Goal: Task Accomplishment & Management: Manage account settings

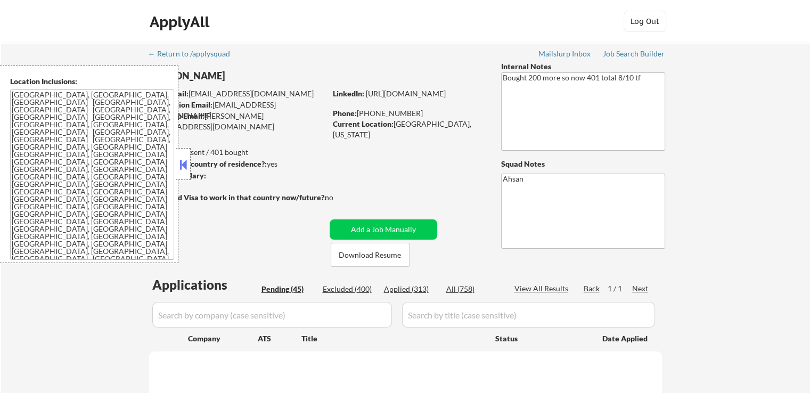
select select ""pending""
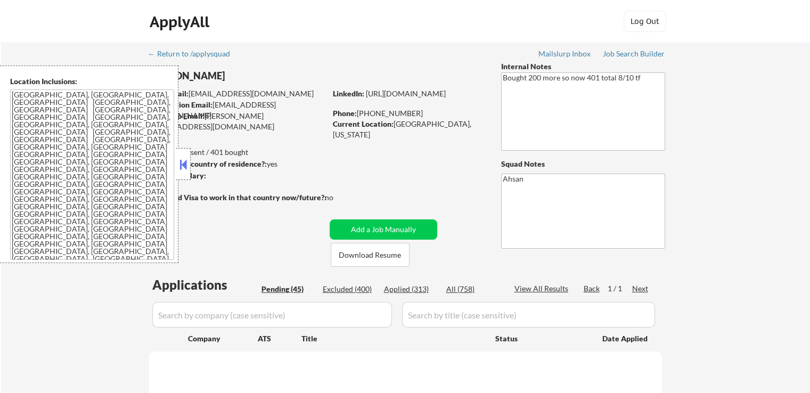
select select ""pending""
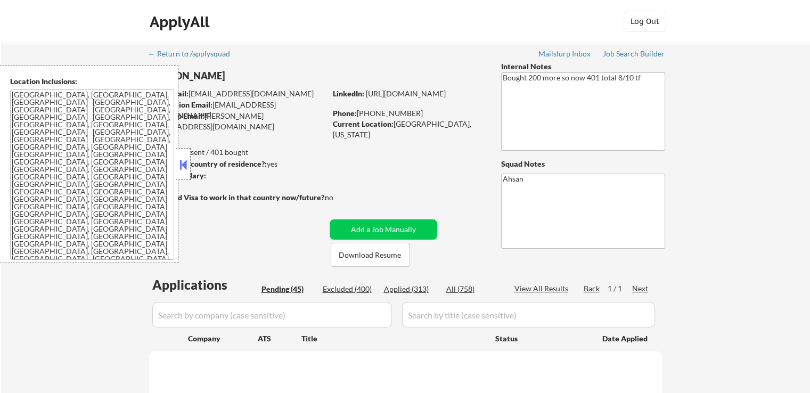
select select ""pending""
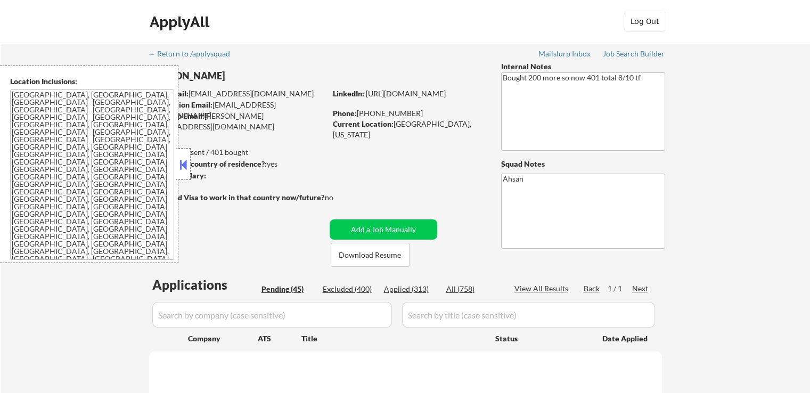
select select ""pending""
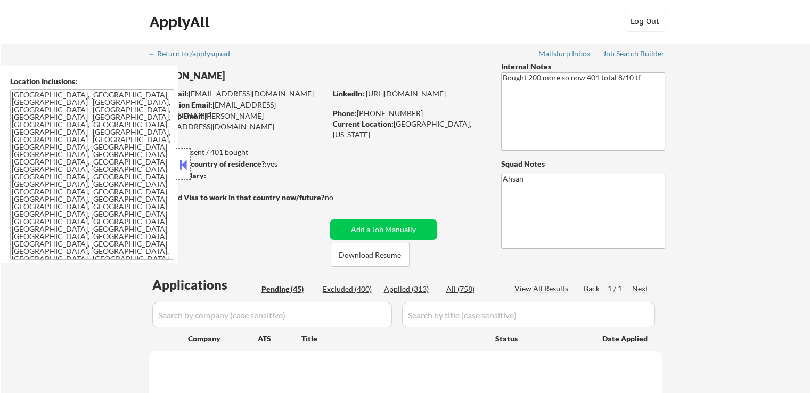
select select ""pending""
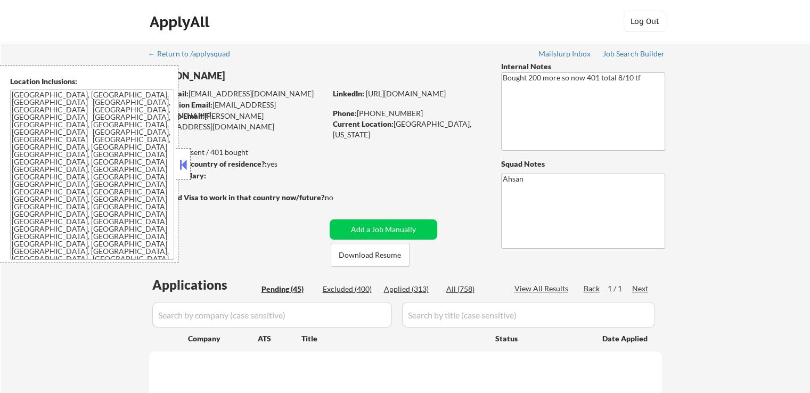
select select ""pending""
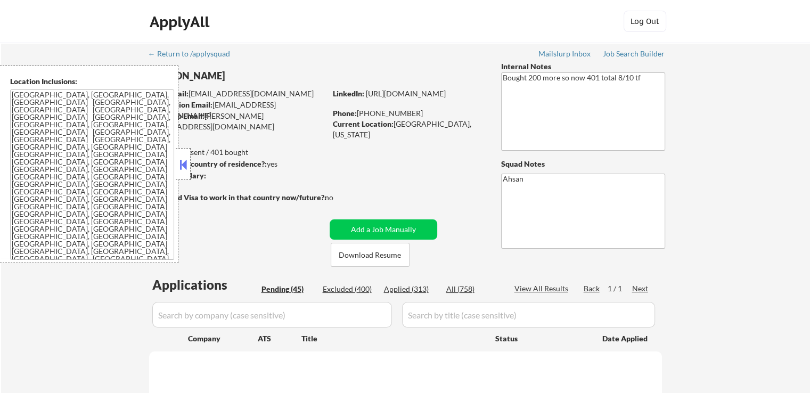
select select ""pending""
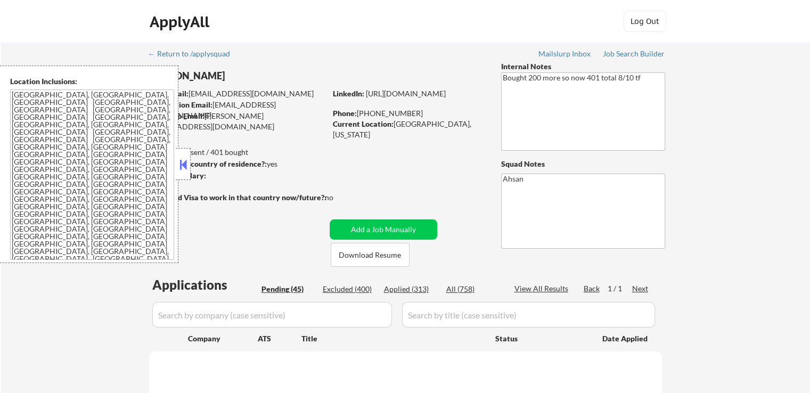
select select ""pending""
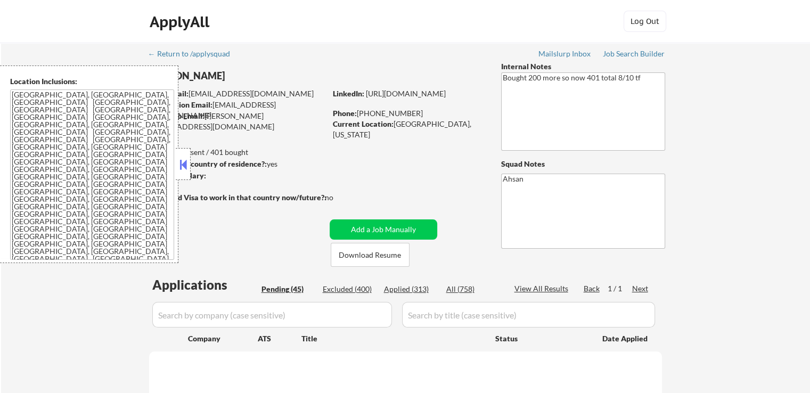
select select ""pending""
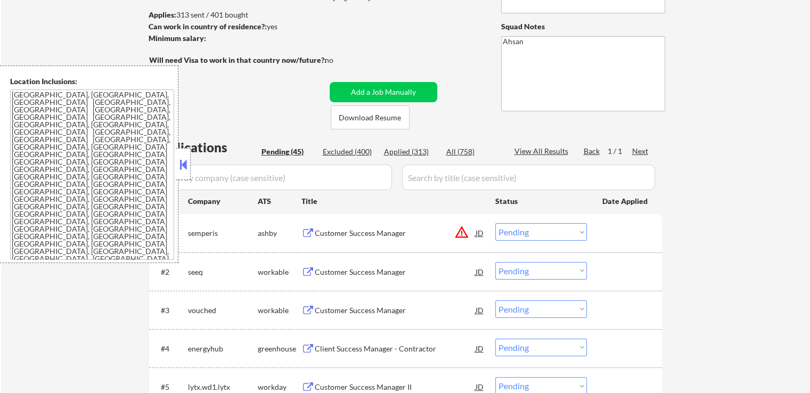
scroll to position [213, 0]
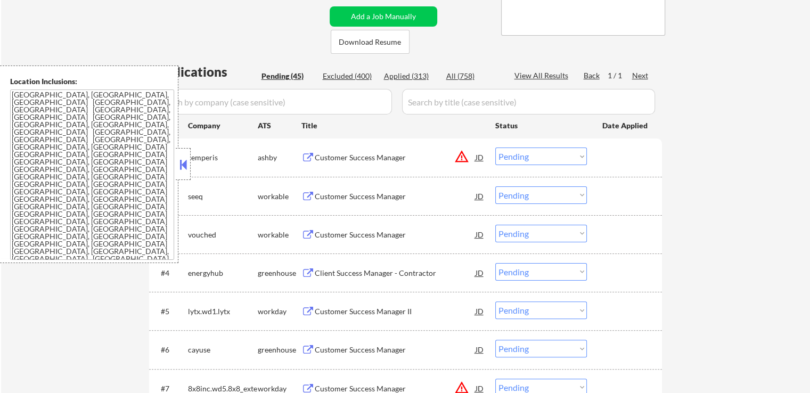
click at [187, 164] on button at bounding box center [183, 165] width 12 height 16
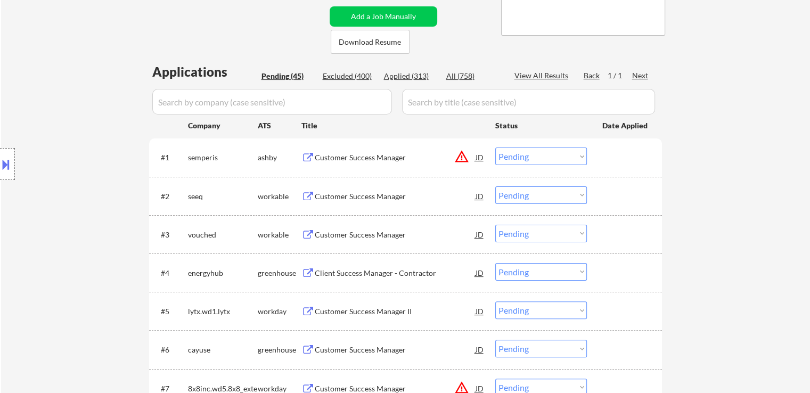
click at [324, 274] on div "Client Success Manager - Contractor" at bounding box center [395, 273] width 161 height 11
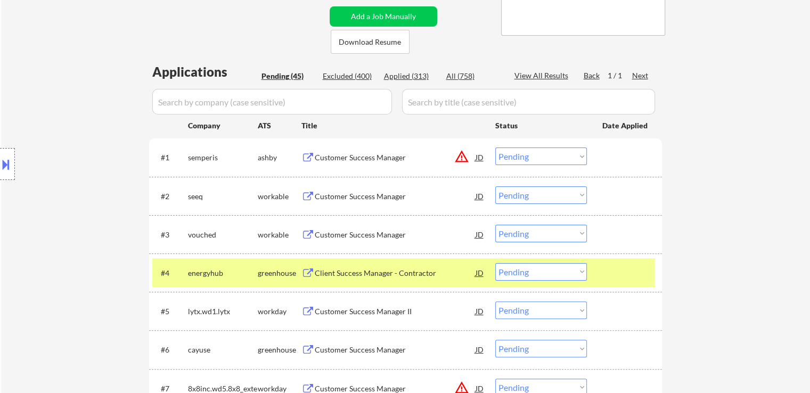
click at [9, 157] on button at bounding box center [6, 165] width 12 height 18
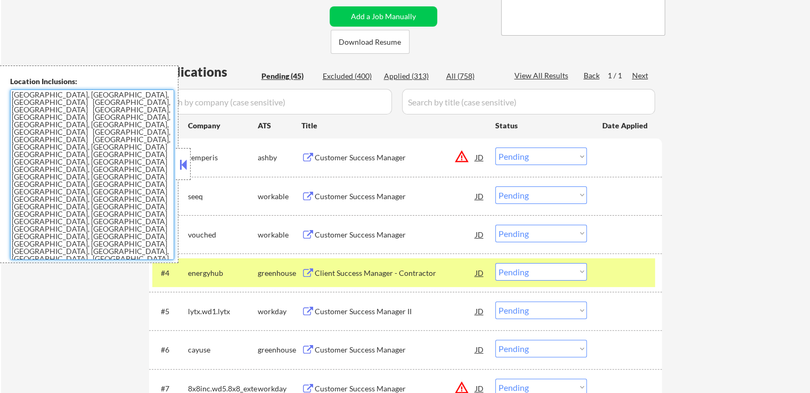
click at [141, 197] on textarea "[GEOGRAPHIC_DATA], [GEOGRAPHIC_DATA], [GEOGRAPHIC_DATA] [GEOGRAPHIC_DATA], [GEO…" at bounding box center [92, 174] width 164 height 170
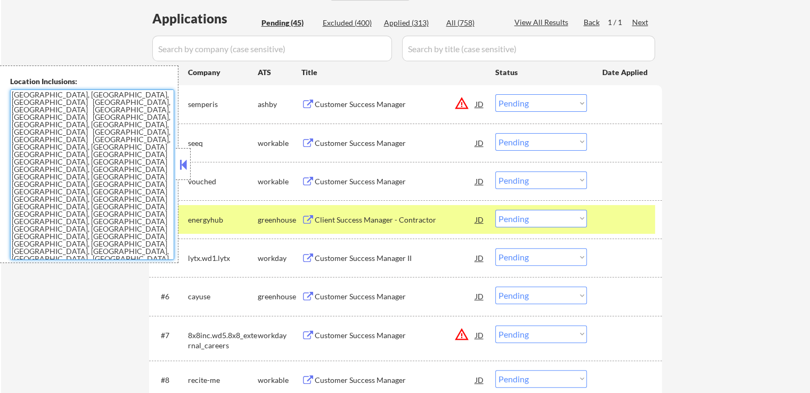
click at [364, 110] on div "Customer Success Manager" at bounding box center [395, 103] width 161 height 19
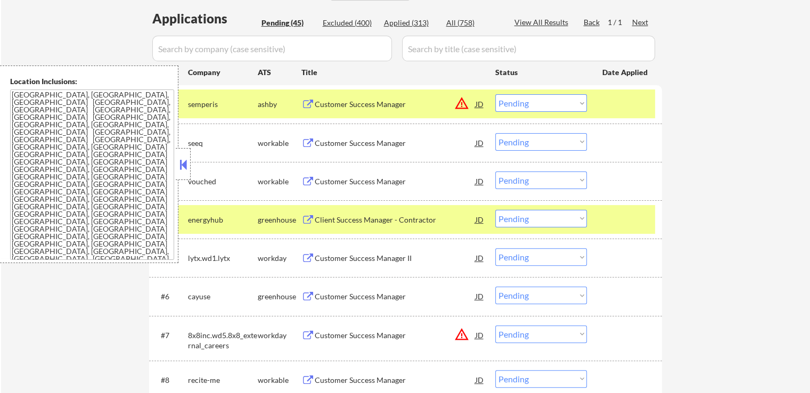
click at [533, 104] on select "Choose an option... Pending Applied Excluded (Questions) Excluded (Expired) Exc…" at bounding box center [541, 103] width 92 height 18
click at [495, 94] on select "Choose an option... Pending Applied Excluded (Questions) Excluded (Expired) Exc…" at bounding box center [541, 103] width 92 height 18
select select ""pending""
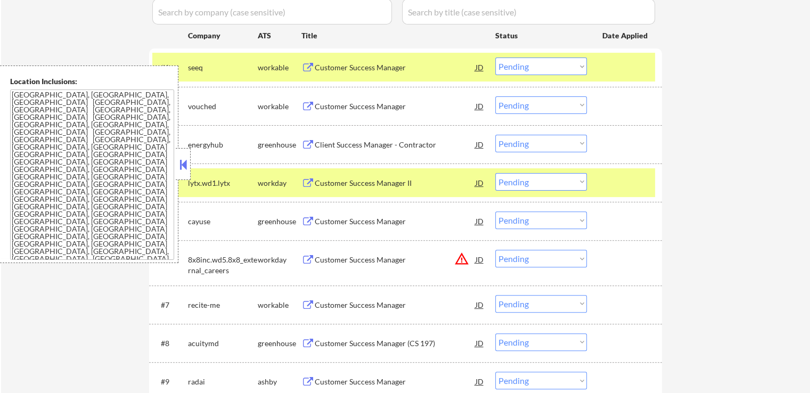
scroll to position [320, 0]
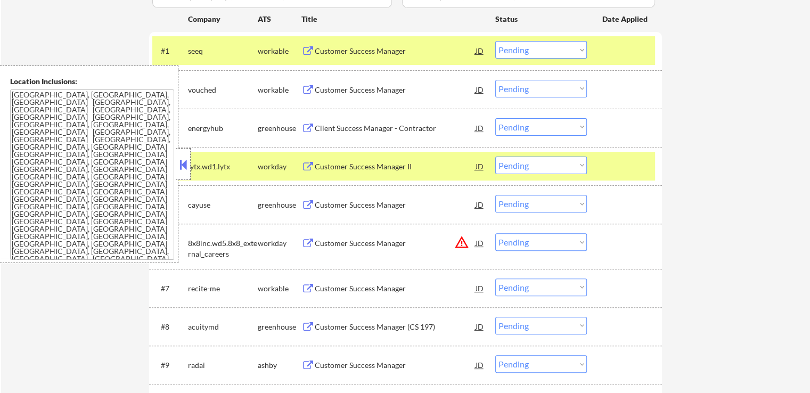
drag, startPoint x: 516, startPoint y: 124, endPoint x: 520, endPoint y: 132, distance: 8.6
click at [517, 125] on select "Choose an option... Pending Applied Excluded (Questions) Excluded (Expired) Exc…" at bounding box center [541, 127] width 92 height 18
click at [495, 118] on select "Choose an option... Pending Applied Excluded (Questions) Excluded (Expired) Exc…" at bounding box center [541, 127] width 92 height 18
select select ""pending""
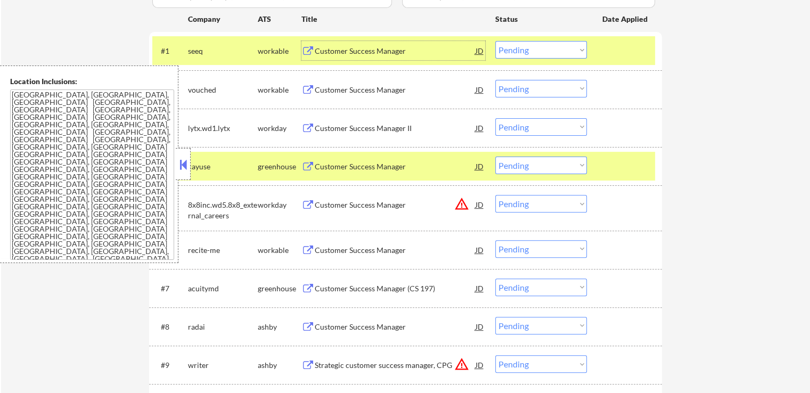
click at [345, 50] on div "Customer Success Manager" at bounding box center [395, 51] width 161 height 11
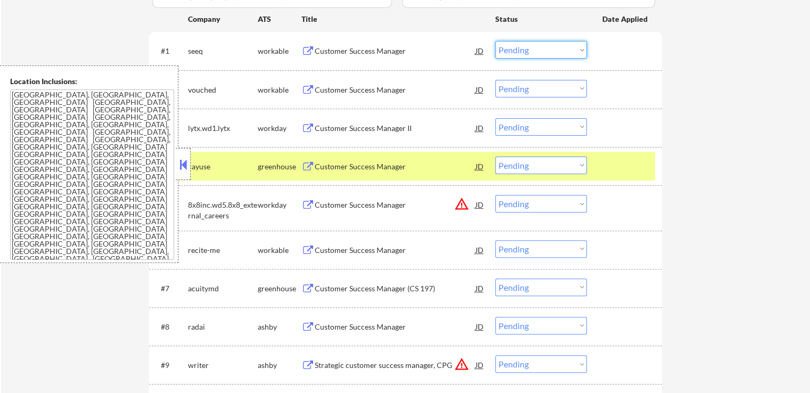
click at [535, 45] on select "Choose an option... Pending Applied Excluded (Questions) Excluded (Expired) Exc…" at bounding box center [541, 50] width 92 height 18
click at [495, 41] on select "Choose an option... Pending Applied Excluded (Questions) Excluded (Expired) Exc…" at bounding box center [541, 50] width 92 height 18
click at [349, 92] on div "Customer Success Manager" at bounding box center [395, 90] width 161 height 11
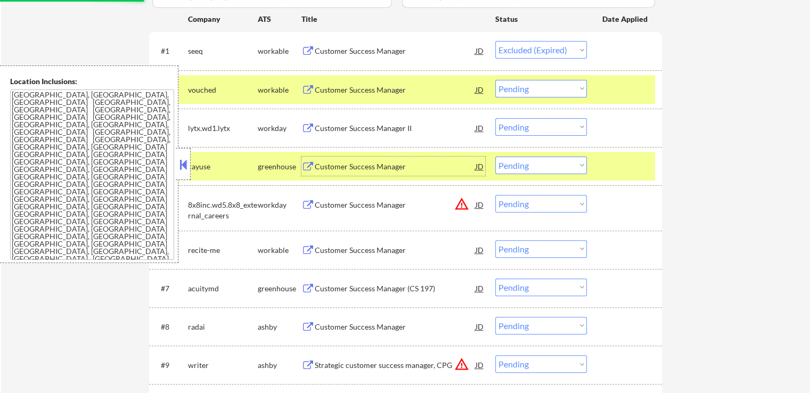
click at [331, 172] on div "Customer Success Manager" at bounding box center [395, 166] width 161 height 19
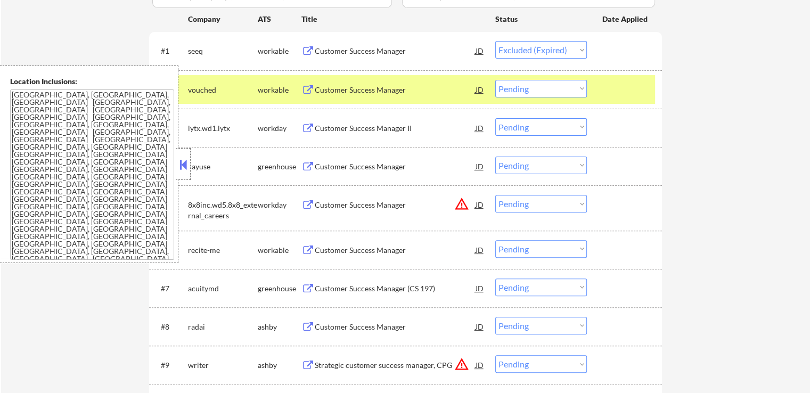
select select ""pending""
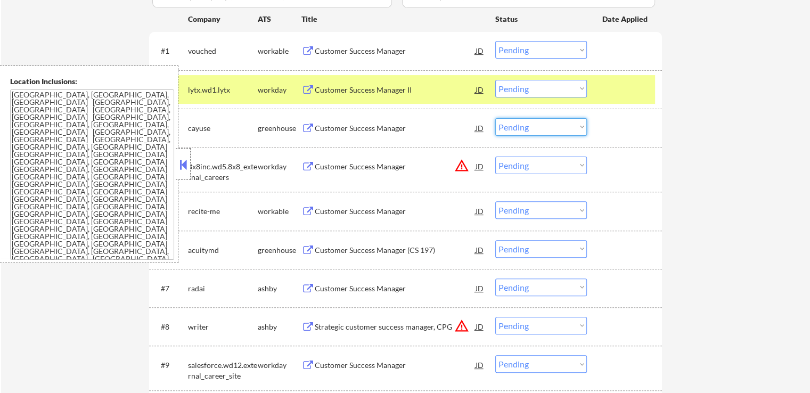
click at [526, 130] on select "Choose an option... Pending Applied Excluded (Questions) Excluded (Expired) Exc…" at bounding box center [541, 127] width 92 height 18
click at [495, 118] on select "Choose an option... Pending Applied Excluded (Questions) Excluded (Expired) Exc…" at bounding box center [541, 127] width 92 height 18
select select ""pending""
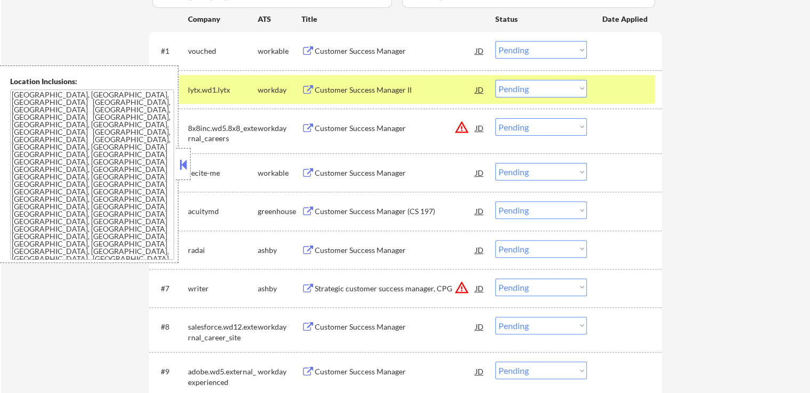
click at [542, 53] on select "Choose an option... Pending Applied Excluded (Questions) Excluded (Expired) Exc…" at bounding box center [541, 50] width 92 height 18
click at [495, 41] on select "Choose an option... Pending Applied Excluded (Questions) Excluded (Expired) Exc…" at bounding box center [541, 50] width 92 height 18
select select ""pending""
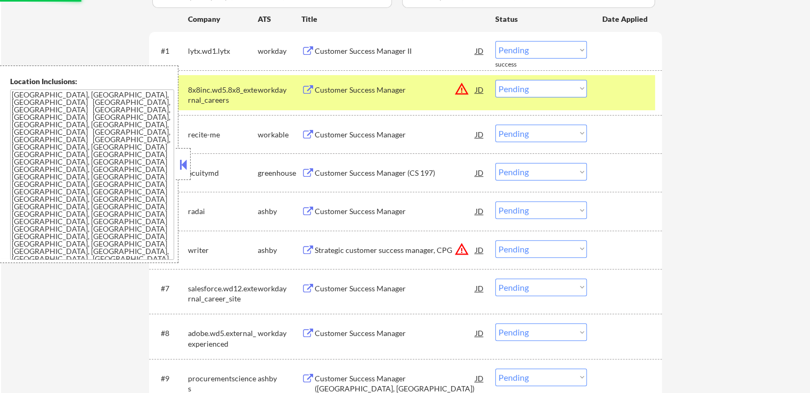
click at [313, 173] on button at bounding box center [307, 173] width 13 height 10
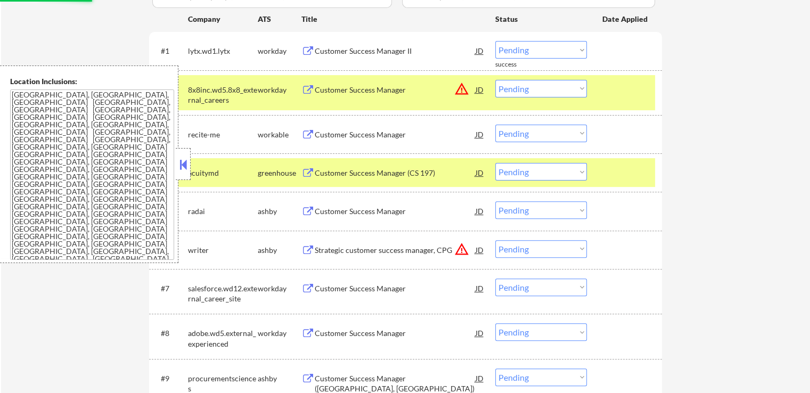
click at [325, 137] on div "Customer Success Manager" at bounding box center [395, 134] width 161 height 11
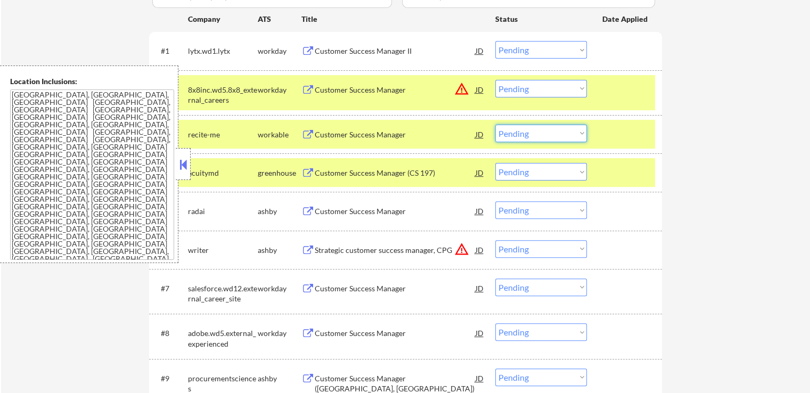
click at [529, 136] on select "Choose an option... Pending Applied Excluded (Questions) Excluded (Expired) Exc…" at bounding box center [541, 134] width 92 height 18
click at [495, 125] on select "Choose an option... Pending Applied Excluded (Questions) Excluded (Expired) Exc…" at bounding box center [541, 134] width 92 height 18
click at [537, 90] on select "Choose an option... Pending Applied Excluded (Questions) Excluded (Expired) Exc…" at bounding box center [541, 89] width 92 height 18
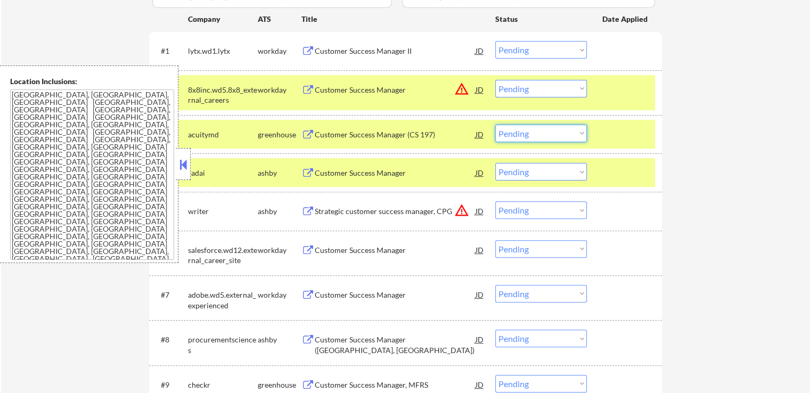
click at [538, 135] on select "Choose an option... Pending Applied Excluded (Questions) Excluded (Expired) Exc…" at bounding box center [541, 134] width 92 height 18
click at [495, 125] on select "Choose an option... Pending Applied Excluded (Questions) Excluded (Expired) Exc…" at bounding box center [541, 134] width 92 height 18
click at [322, 174] on div "Customer Success Manager" at bounding box center [395, 173] width 161 height 11
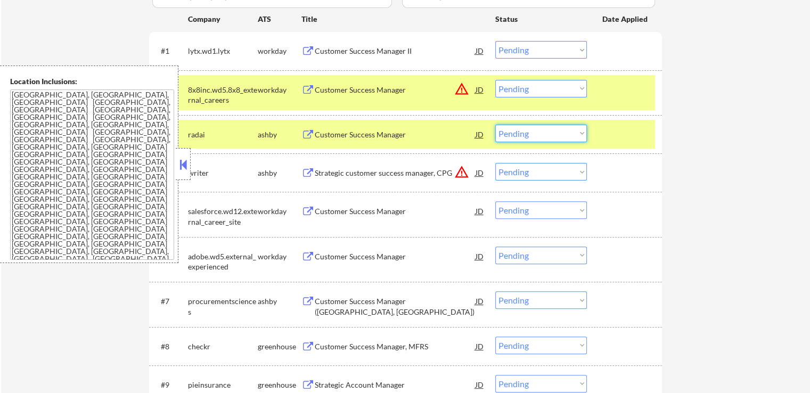
drag, startPoint x: 520, startPoint y: 129, endPoint x: 524, endPoint y: 140, distance: 11.8
click at [520, 130] on select "Choose an option... Pending Applied Excluded (Questions) Excluded (Expired) Exc…" at bounding box center [541, 134] width 92 height 18
click at [495, 125] on select "Choose an option... Pending Applied Excluded (Questions) Excluded (Expired) Exc…" at bounding box center [541, 134] width 92 height 18
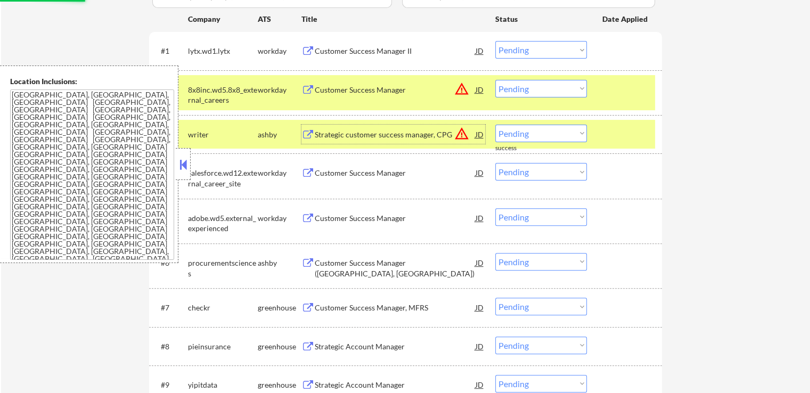
click at [369, 142] on div "Strategic customer success manager, CPG" at bounding box center [395, 134] width 161 height 19
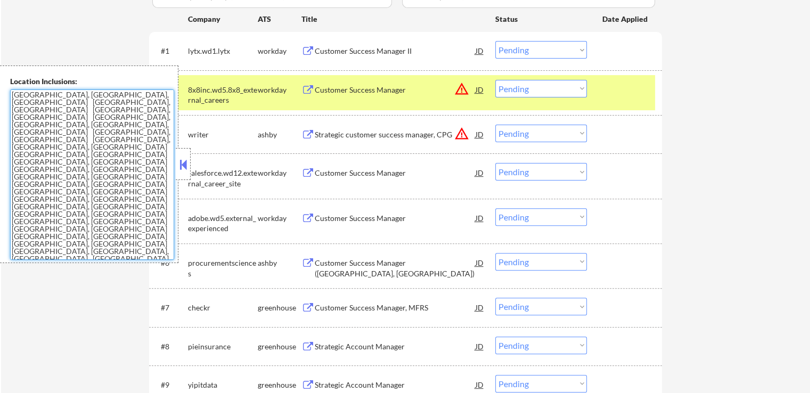
drag, startPoint x: 120, startPoint y: 251, endPoint x: 0, endPoint y: 82, distance: 207.1
click at [0, 82] on div "Location Inclusions: [GEOGRAPHIC_DATA], [GEOGRAPHIC_DATA] [GEOGRAPHIC_DATA], [G…" at bounding box center [89, 165] width 178 height 198
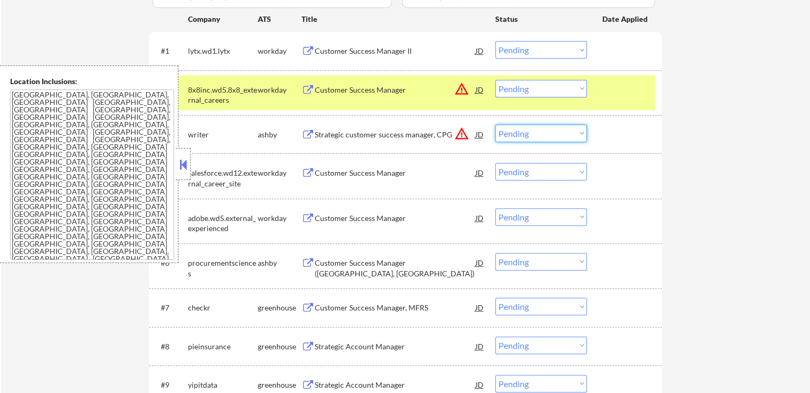
click at [542, 126] on select "Choose an option... Pending Applied Excluded (Questions) Excluded (Expired) Exc…" at bounding box center [541, 134] width 92 height 18
click at [495, 125] on select "Choose an option... Pending Applied Excluded (Questions) Excluded (Expired) Exc…" at bounding box center [541, 134] width 92 height 18
click at [332, 264] on div "Customer Success Manager ([GEOGRAPHIC_DATA], [GEOGRAPHIC_DATA])" at bounding box center [395, 268] width 161 height 21
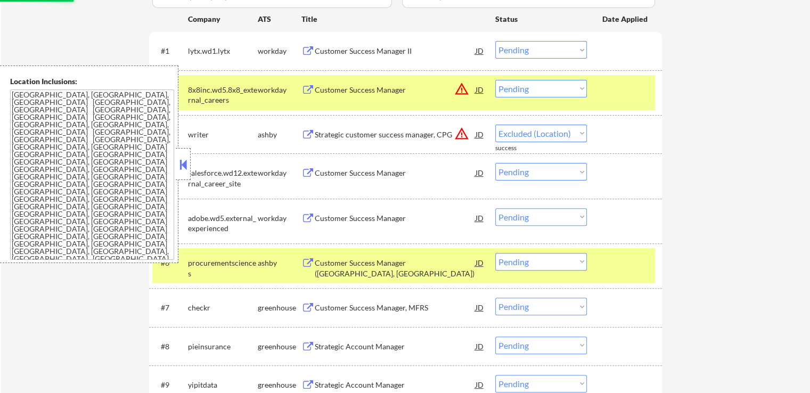
select select ""pending""
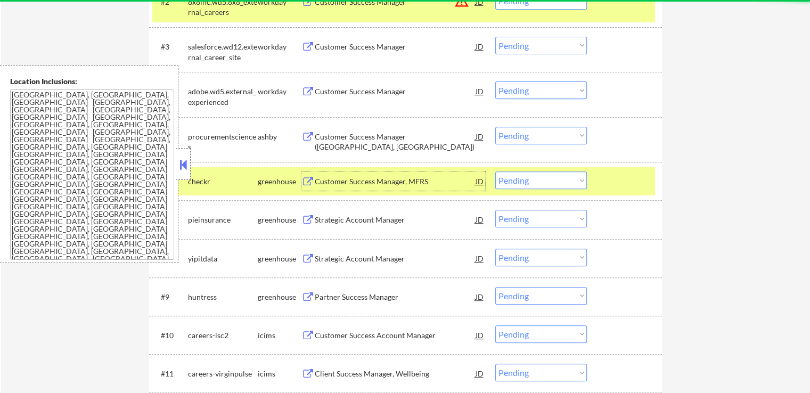
scroll to position [426, 0]
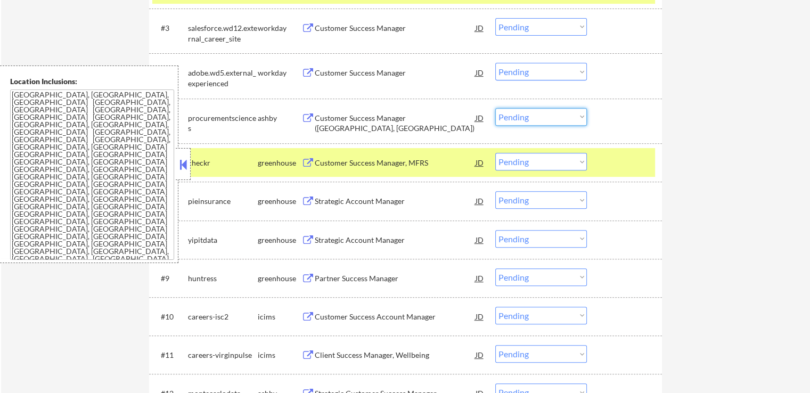
drag, startPoint x: 534, startPoint y: 113, endPoint x: 537, endPoint y: 124, distance: 11.6
click at [534, 113] on select "Choose an option... Pending Applied Excluded (Questions) Excluded (Expired) Exc…" at bounding box center [541, 117] width 92 height 18
click at [495, 108] on select "Choose an option... Pending Applied Excluded (Questions) Excluded (Expired) Exc…" at bounding box center [541, 117] width 92 height 18
click at [363, 157] on div "Customer Success Manager, MFRS" at bounding box center [395, 162] width 161 height 19
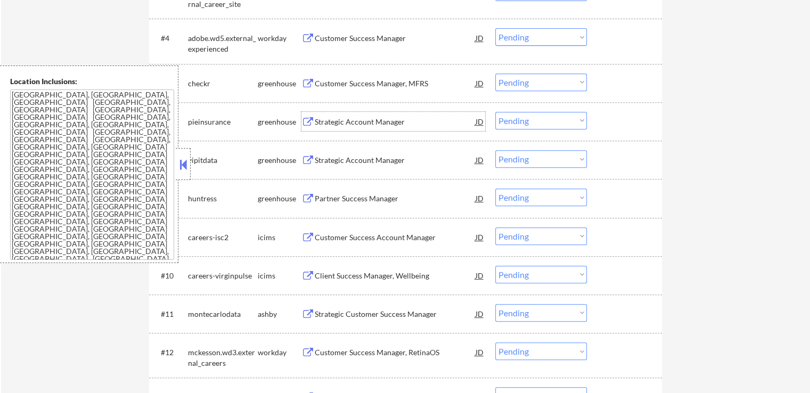
scroll to position [479, 0]
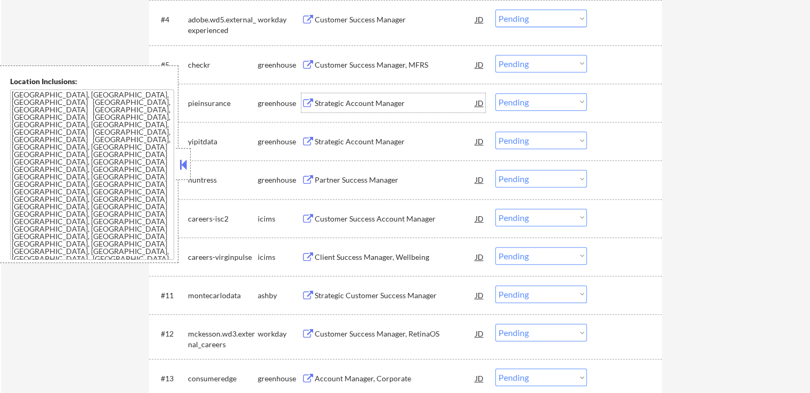
click at [329, 67] on div "Customer Success Manager, MFRS" at bounding box center [395, 65] width 161 height 11
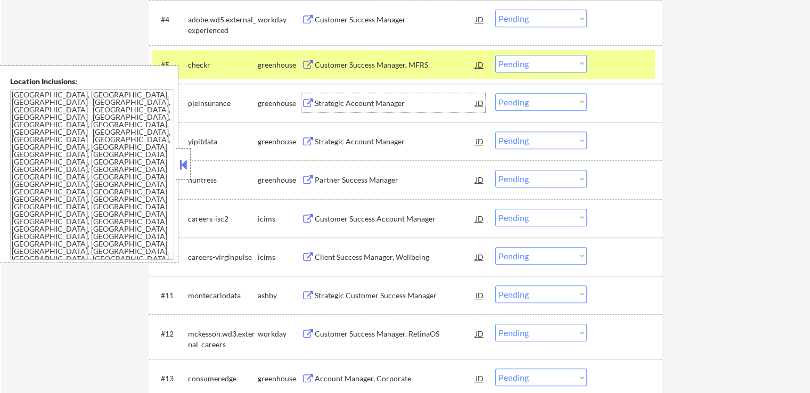
click at [326, 104] on div "Strategic Account Manager" at bounding box center [395, 103] width 161 height 11
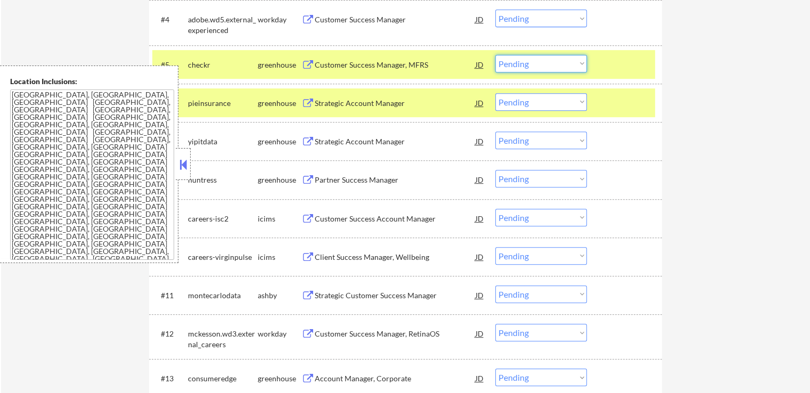
click at [530, 58] on select "Choose an option... Pending Applied Excluded (Questions) Excluded (Expired) Exc…" at bounding box center [541, 64] width 92 height 18
click at [495, 55] on select "Choose an option... Pending Applied Excluded (Questions) Excluded (Expired) Exc…" at bounding box center [541, 64] width 92 height 18
click at [340, 144] on div "Strategic Account Manager" at bounding box center [395, 141] width 161 height 11
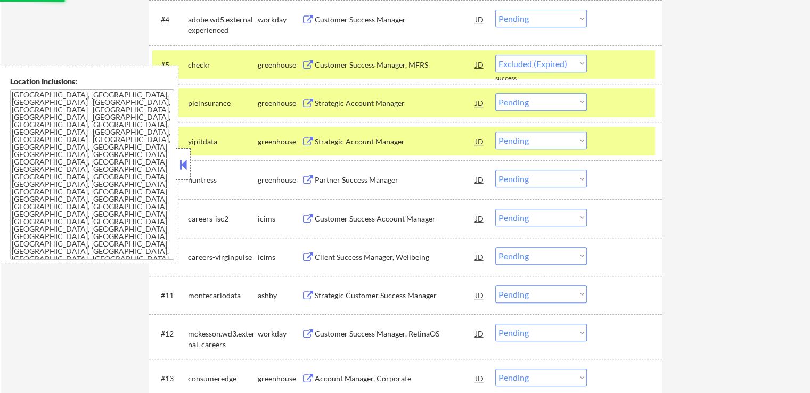
select select ""pending""
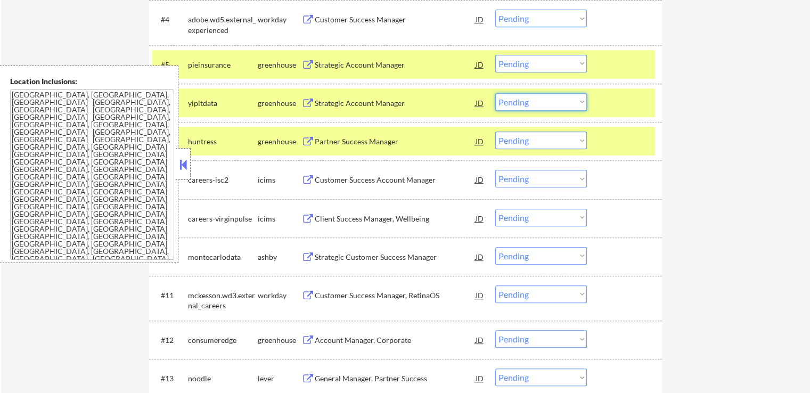
drag, startPoint x: 540, startPoint y: 101, endPoint x: 543, endPoint y: 108, distance: 7.4
click at [541, 101] on select "Choose an option... Pending Applied Excluded (Questions) Excluded (Expired) Exc…" at bounding box center [541, 102] width 92 height 18
click at [495, 93] on select "Choose an option... Pending Applied Excluded (Questions) Excluded (Expired) Exc…" at bounding box center [541, 102] width 92 height 18
click at [363, 137] on div "Partner Success Manager" at bounding box center [395, 141] width 161 height 11
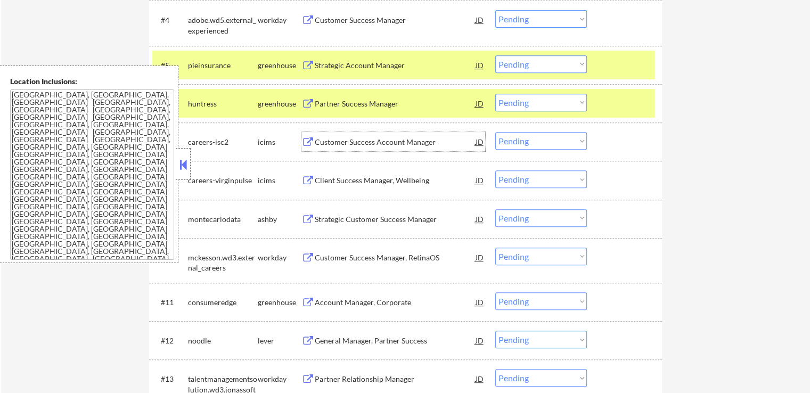
scroll to position [533, 0]
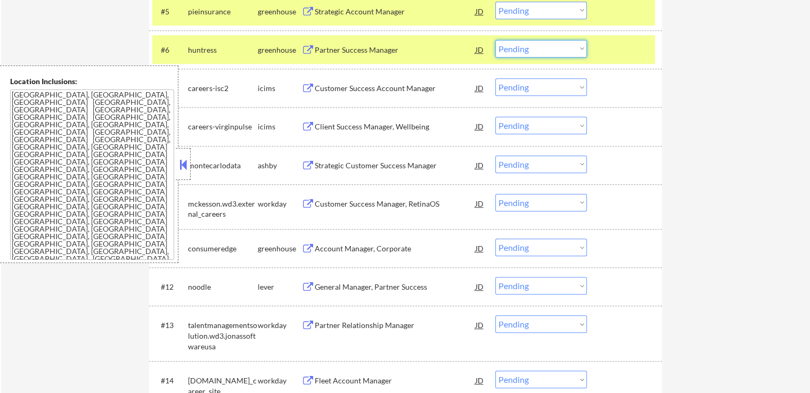
click at [526, 53] on select "Choose an option... Pending Applied Excluded (Questions) Excluded (Expired) Exc…" at bounding box center [541, 49] width 92 height 18
click at [495, 40] on select "Choose an option... Pending Applied Excluded (Questions) Excluded (Expired) Exc…" at bounding box center [541, 49] width 92 height 18
select select ""pending""
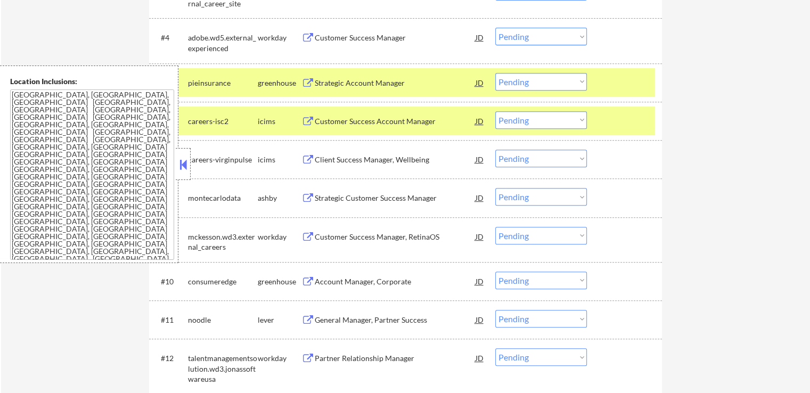
scroll to position [479, 0]
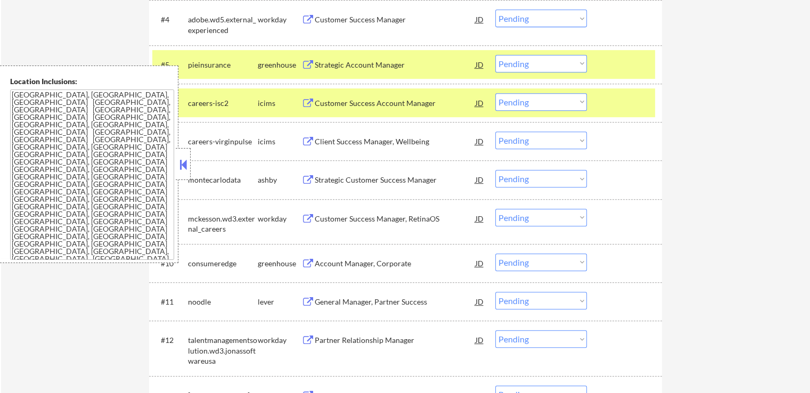
click at [324, 64] on div "Strategic Account Manager" at bounding box center [395, 65] width 161 height 11
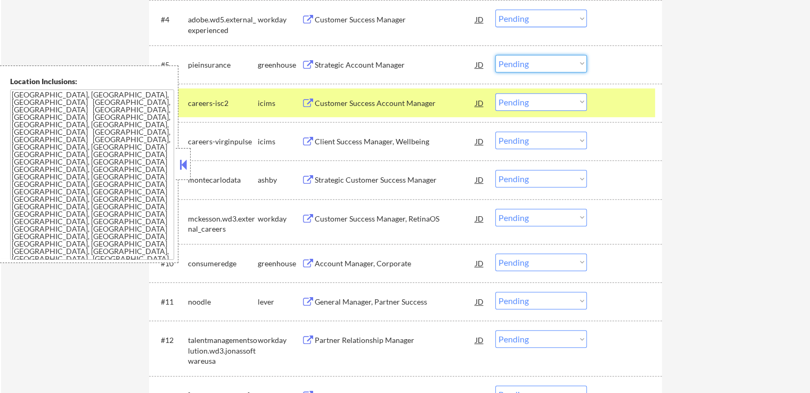
click at [539, 56] on select "Choose an option... Pending Applied Excluded (Questions) Excluded (Expired) Exc…" at bounding box center [541, 64] width 92 height 18
click at [495, 55] on select "Choose an option... Pending Applied Excluded (Questions) Excluded (Expired) Exc…" at bounding box center [541, 64] width 92 height 18
click at [363, 181] on div "Strategic Customer Success Manager" at bounding box center [395, 180] width 161 height 11
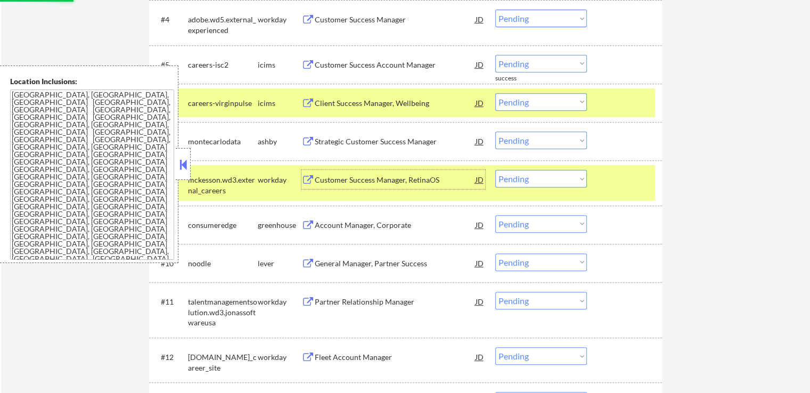
scroll to position [533, 0]
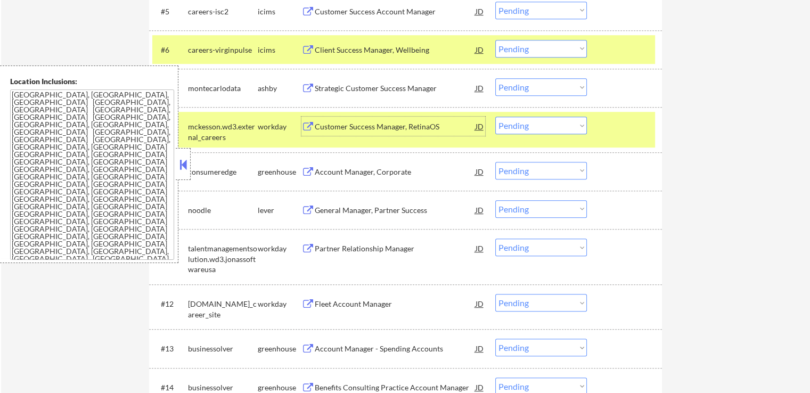
click at [355, 170] on div "Account Manager, Corporate" at bounding box center [395, 172] width 161 height 11
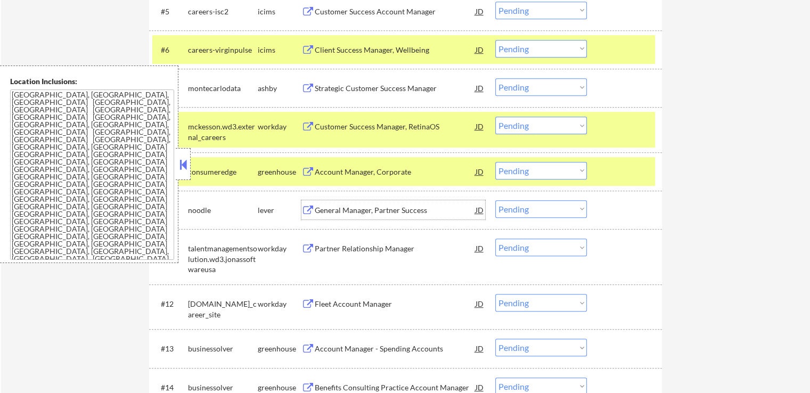
click at [328, 218] on div "General Manager, Partner Success" at bounding box center [395, 209] width 161 height 19
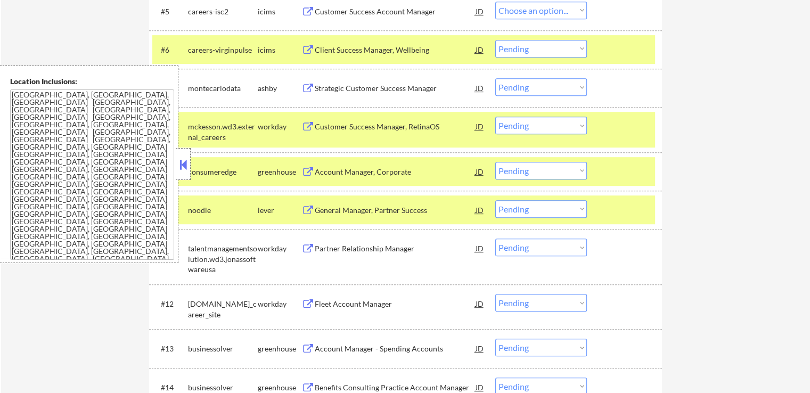
select select ""pending""
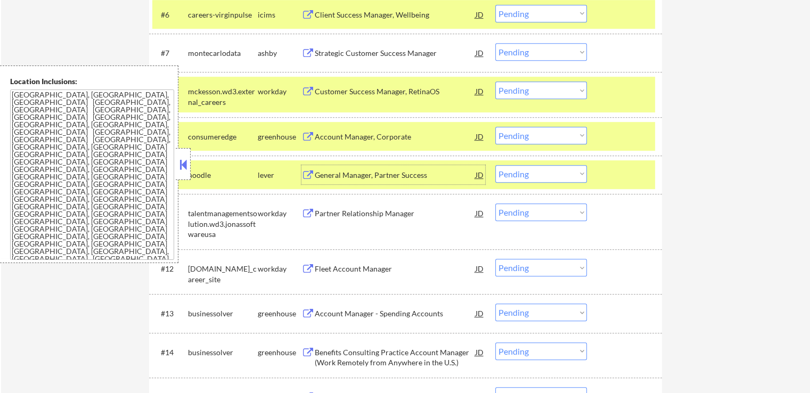
scroll to position [586, 0]
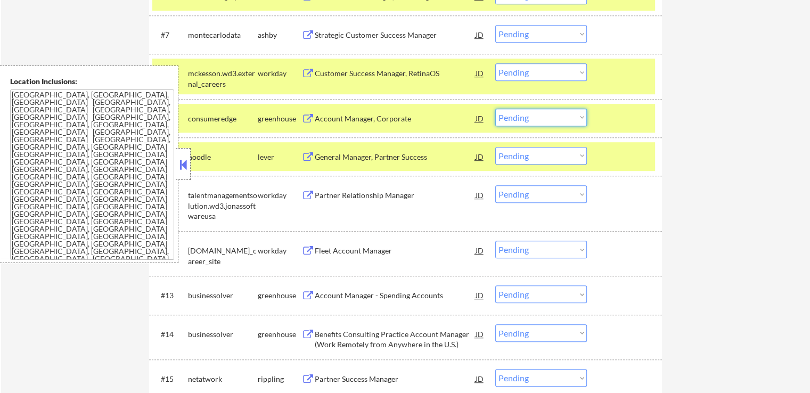
click at [533, 118] on select "Choose an option... Pending Applied Excluded (Questions) Excluded (Expired) Exc…" at bounding box center [541, 118] width 92 height 18
click at [495, 109] on select "Choose an option... Pending Applied Excluded (Questions) Excluded (Expired) Exc…" at bounding box center [541, 118] width 92 height 18
select select ""pending""
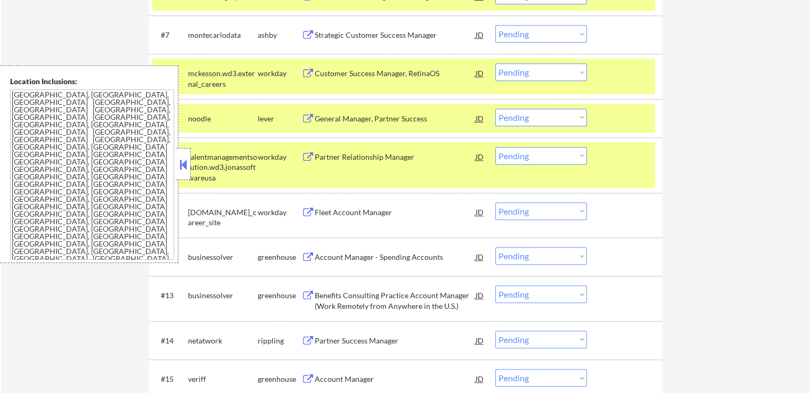
scroll to position [533, 0]
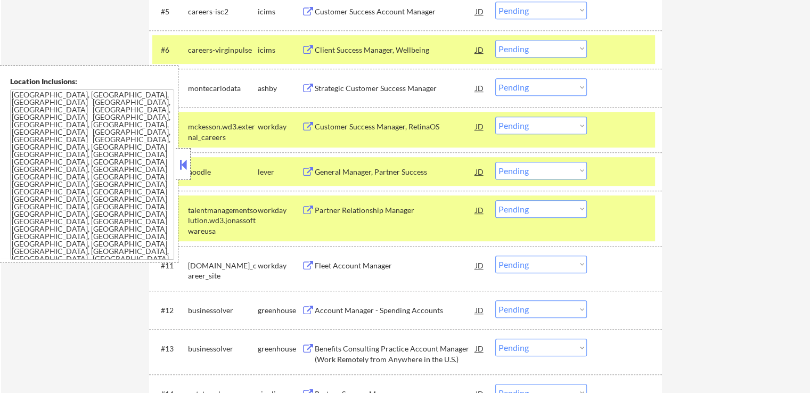
click at [526, 84] on select "Choose an option... Pending Applied Excluded (Questions) Excluded (Expired) Exc…" at bounding box center [541, 87] width 92 height 18
click at [495, 78] on select "Choose an option... Pending Applied Excluded (Questions) Excluded (Expired) Exc…" at bounding box center [541, 87] width 92 height 18
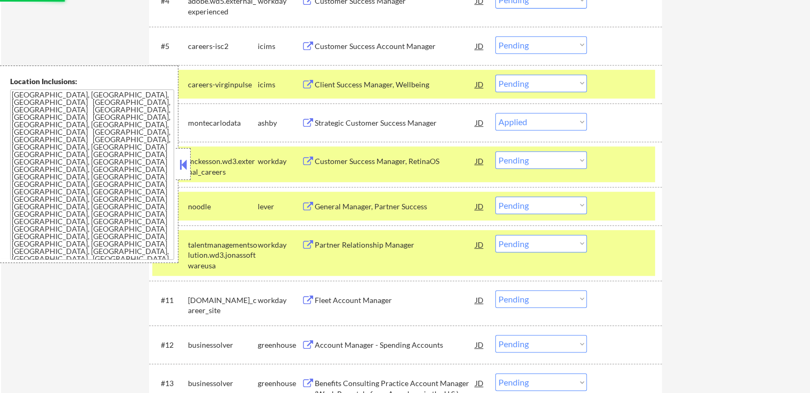
scroll to position [479, 0]
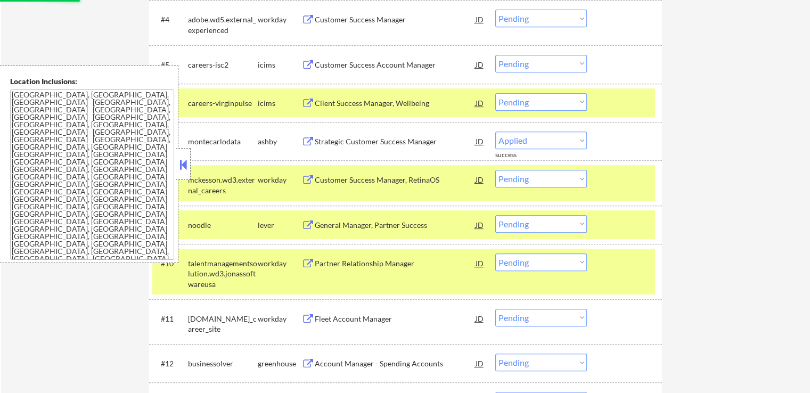
select select ""pending""
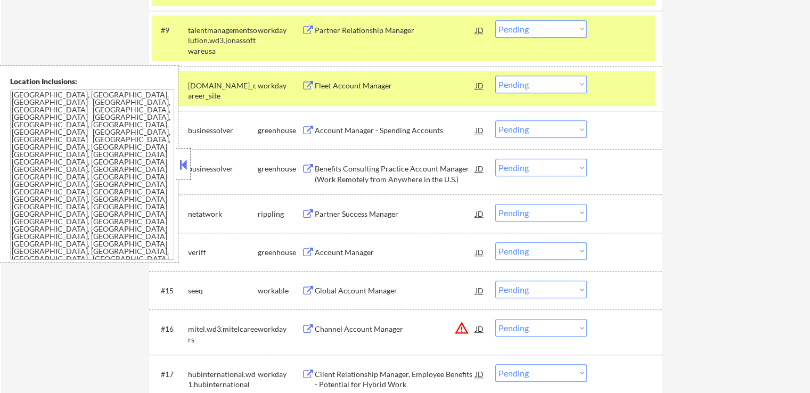
scroll to position [692, 0]
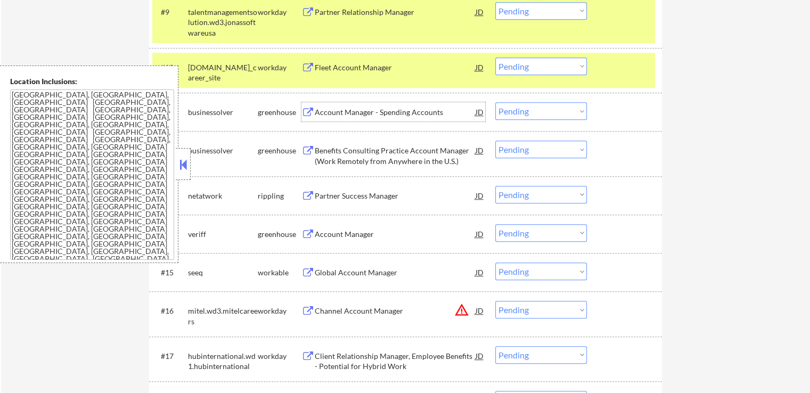
click at [344, 111] on div "Account Manager - Spending Accounts" at bounding box center [395, 112] width 161 height 11
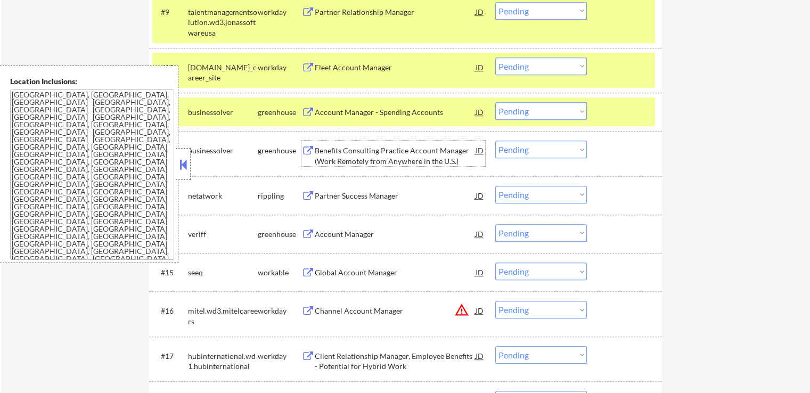
click at [347, 154] on div "Benefits Consulting Practice Account Manager (Work Remotely from Anywhere in th…" at bounding box center [395, 155] width 161 height 21
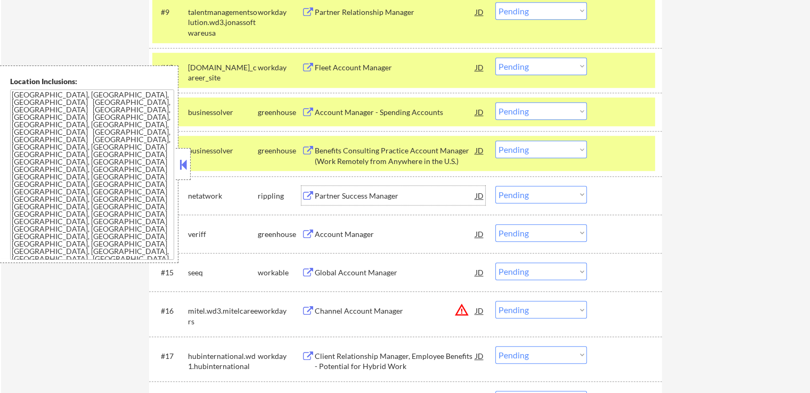
click at [334, 194] on div "Partner Success Manager" at bounding box center [395, 196] width 161 height 11
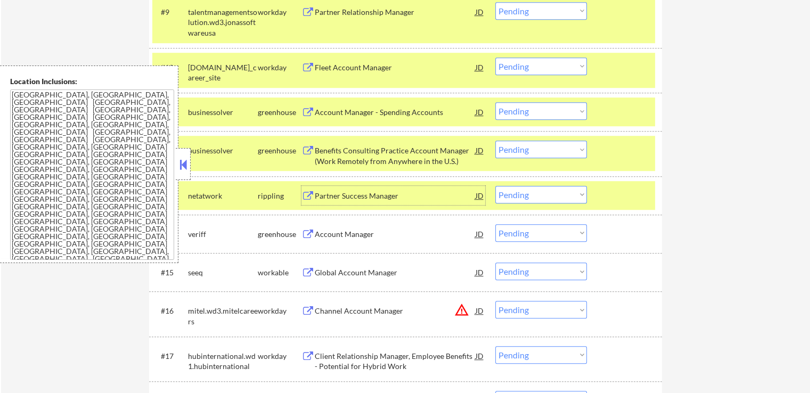
scroll to position [746, 0]
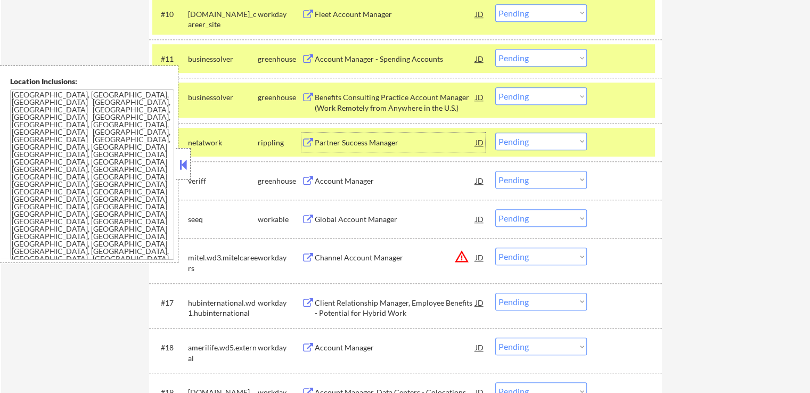
click at [532, 140] on select "Choose an option... Pending Applied Excluded (Questions) Excluded (Expired) Exc…" at bounding box center [541, 142] width 92 height 18
click at [495, 133] on select "Choose an option... Pending Applied Excluded (Questions) Excluded (Expired) Exc…" at bounding box center [541, 142] width 92 height 18
click at [346, 183] on div "Account Manager" at bounding box center [395, 181] width 161 height 11
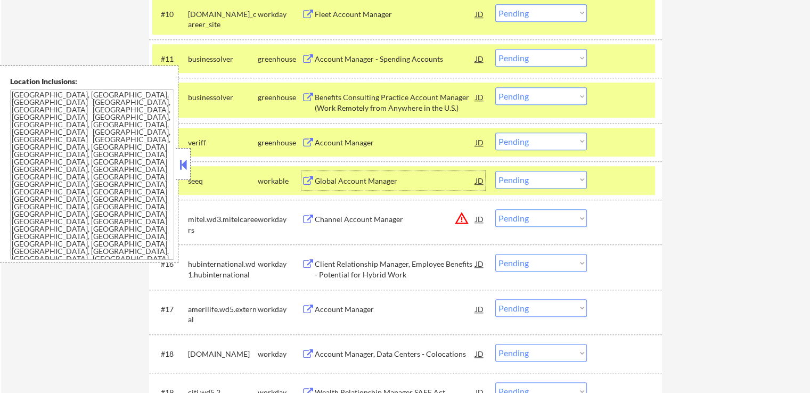
drag, startPoint x: 527, startPoint y: 139, endPoint x: 529, endPoint y: 149, distance: 10.3
click at [528, 140] on select "Choose an option... Pending Applied Excluded (Questions) Excluded (Expired) Exc…" at bounding box center [541, 142] width 92 height 18
click at [495, 133] on select "Choose an option... Pending Applied Excluded (Questions) Excluded (Expired) Exc…" at bounding box center [541, 142] width 92 height 18
select select ""pending""
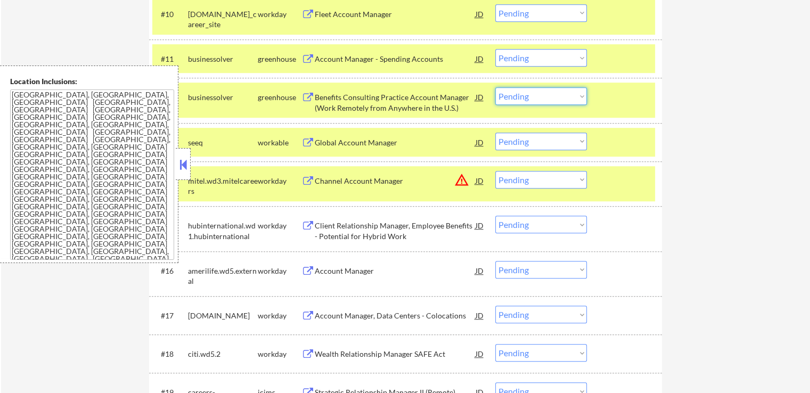
drag, startPoint x: 525, startPoint y: 96, endPoint x: 528, endPoint y: 103, distance: 7.6
click at [525, 96] on select "Choose an option... Pending Applied Excluded (Questions) Excluded (Expired) Exc…" at bounding box center [541, 96] width 92 height 18
select select ""excluded""
click at [495, 87] on select "Choose an option... Pending Applied Excluded (Questions) Excluded (Expired) Exc…" at bounding box center [541, 96] width 92 height 18
click at [537, 54] on select "Choose an option... Pending Applied Excluded (Questions) Excluded (Expired) Exc…" at bounding box center [541, 58] width 92 height 18
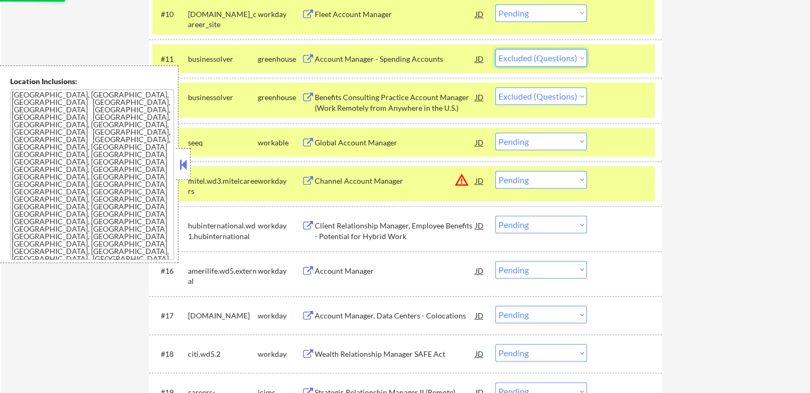
click at [495, 49] on select "Choose an option... Pending Applied Excluded (Questions) Excluded (Expired) Exc…" at bounding box center [541, 58] width 92 height 18
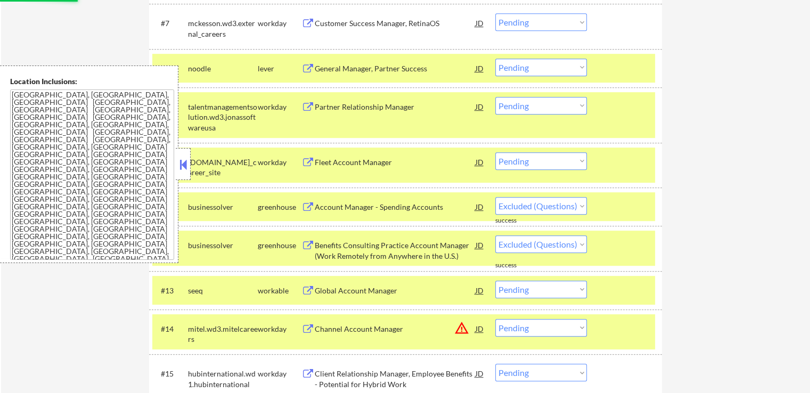
scroll to position [586, 0]
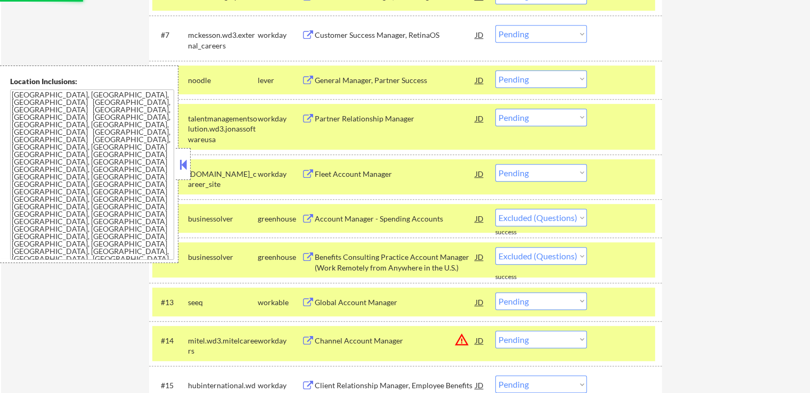
select select ""pending""
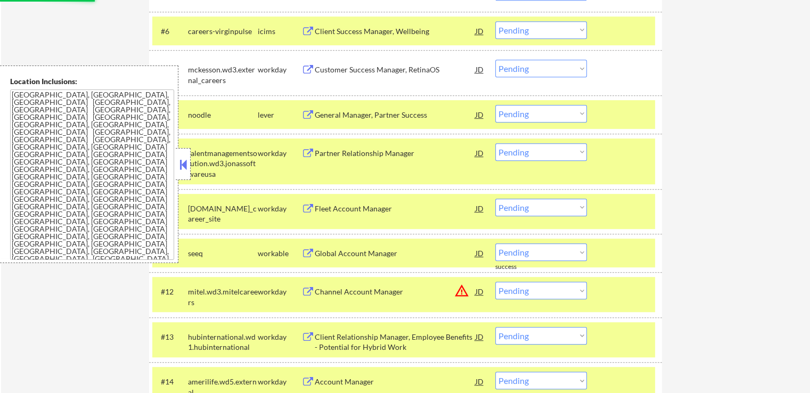
scroll to position [533, 0]
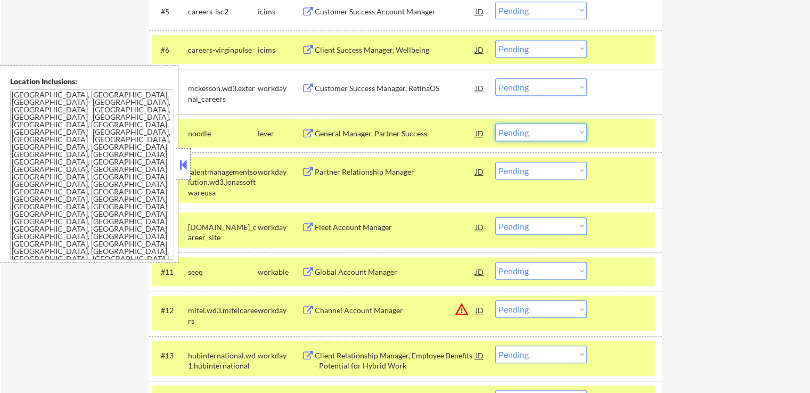
click at [544, 130] on select "Choose an option... Pending Applied Excluded (Questions) Excluded (Expired) Exc…" at bounding box center [541, 133] width 92 height 18
click at [495, 124] on select "Choose an option... Pending Applied Excluded (Questions) Excluded (Expired) Exc…" at bounding box center [541, 133] width 92 height 18
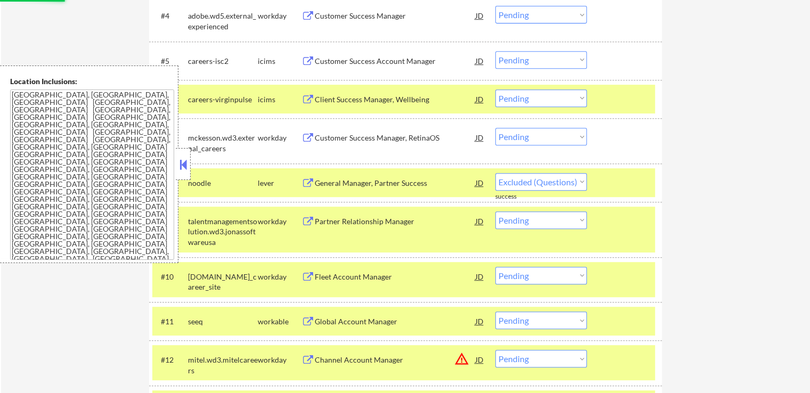
scroll to position [373, 0]
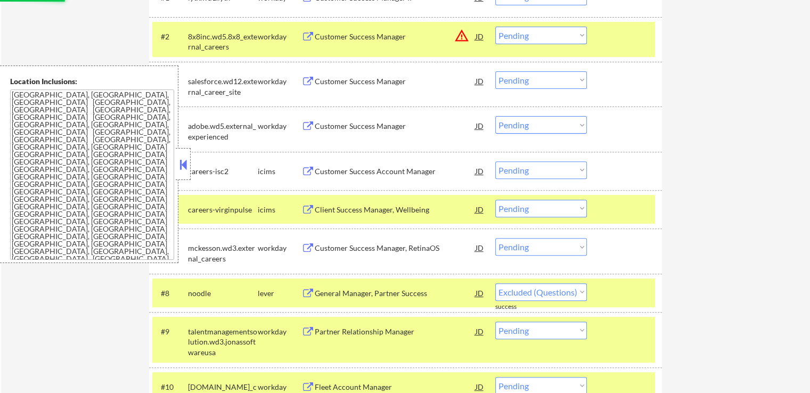
select select ""pending""
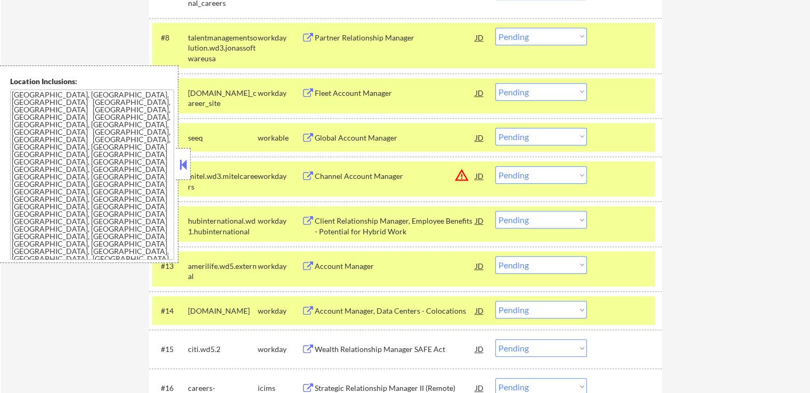
scroll to position [692, 0]
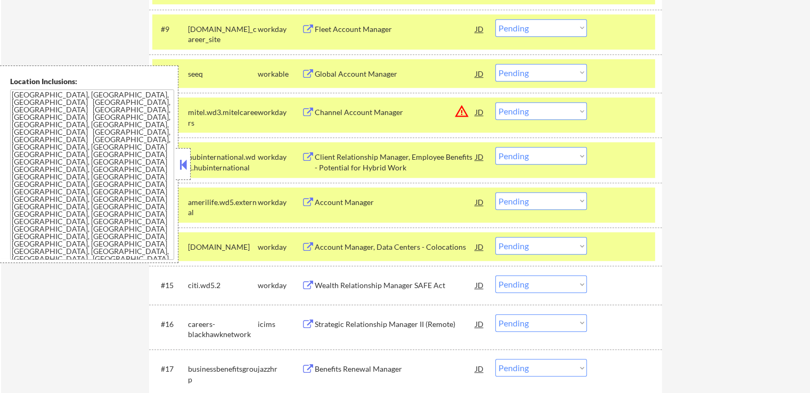
click at [335, 67] on div "Global Account Manager" at bounding box center [395, 73] width 161 height 19
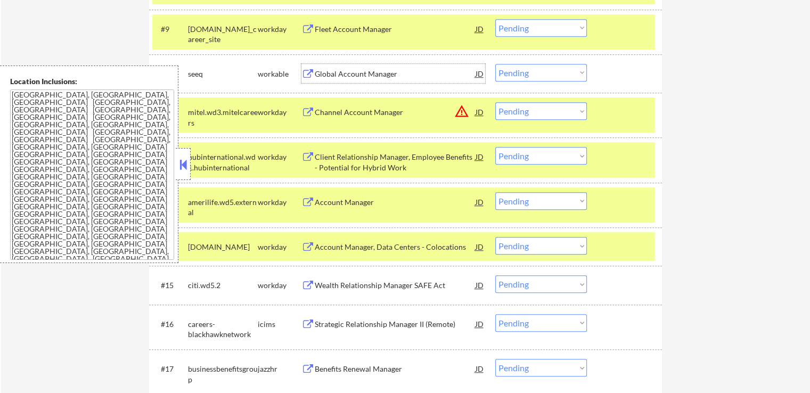
drag, startPoint x: 533, startPoint y: 70, endPoint x: 537, endPoint y: 77, distance: 8.1
click at [533, 70] on select "Choose an option... Pending Applied Excluded (Questions) Excluded (Expired) Exc…" at bounding box center [541, 73] width 92 height 18
click at [495, 64] on select "Choose an option... Pending Applied Excluded (Questions) Excluded (Expired) Exc…" at bounding box center [541, 73] width 92 height 18
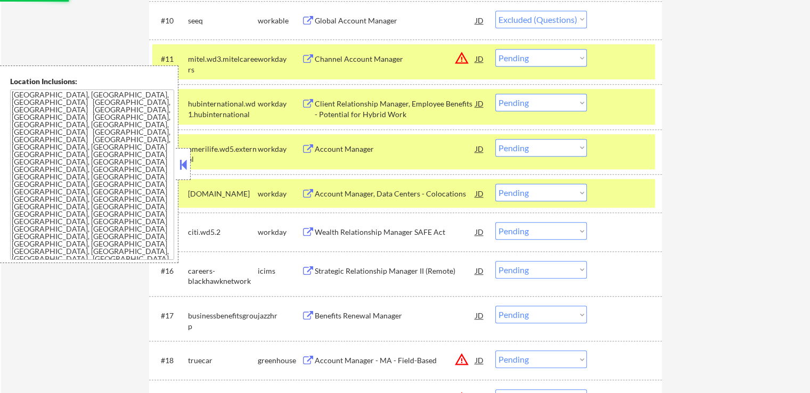
scroll to position [852, 0]
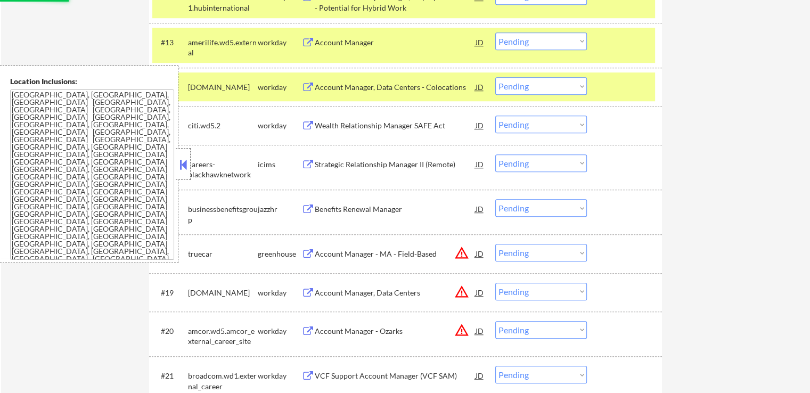
select select ""pending""
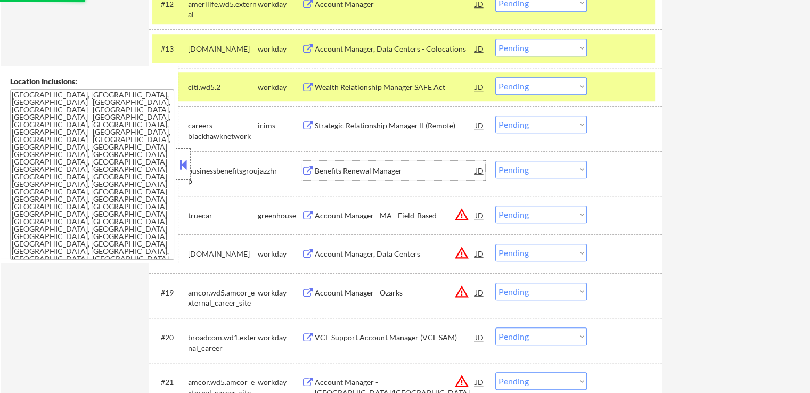
click at [316, 169] on div "Benefits Renewal Manager" at bounding box center [395, 171] width 161 height 11
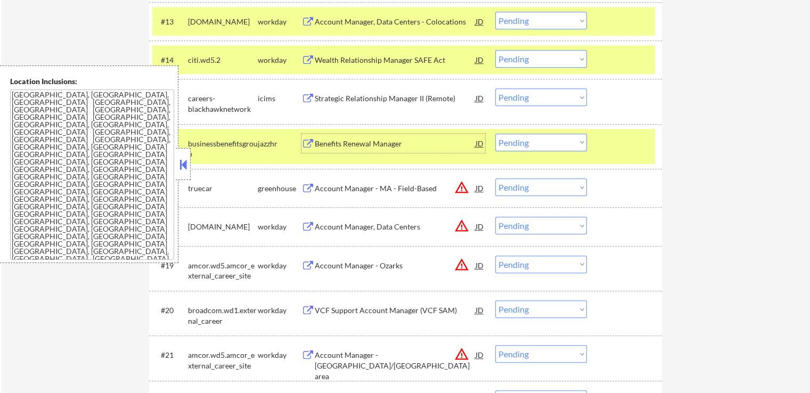
scroll to position [905, 0]
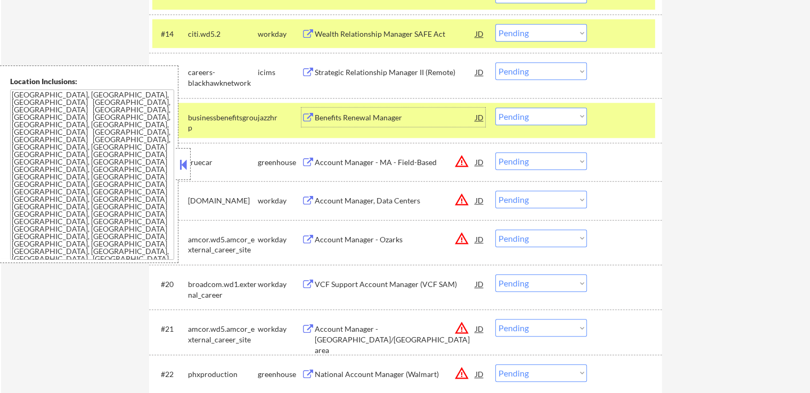
click at [531, 119] on select "Choose an option... Pending Applied Excluded (Questions) Excluded (Expired) Exc…" at bounding box center [541, 117] width 92 height 18
click at [495, 108] on select "Choose an option... Pending Applied Excluded (Questions) Excluded (Expired) Exc…" at bounding box center [541, 117] width 92 height 18
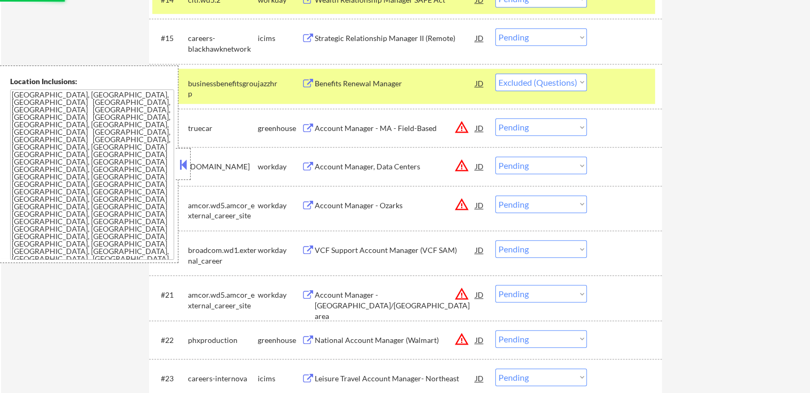
scroll to position [959, 0]
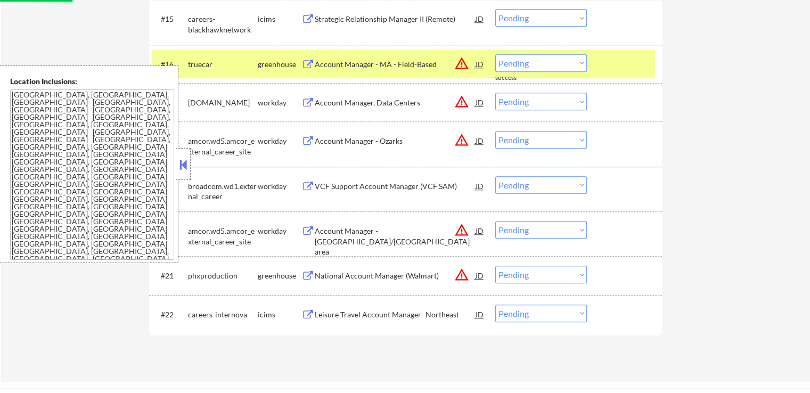
click at [532, 60] on select "Choose an option... Pending Applied Excluded (Questions) Excluded (Expired) Exc…" at bounding box center [541, 63] width 92 height 18
click at [495, 54] on select "Choose an option... Pending Applied Excluded (Questions) Excluded (Expired) Exc…" at bounding box center [541, 63] width 92 height 18
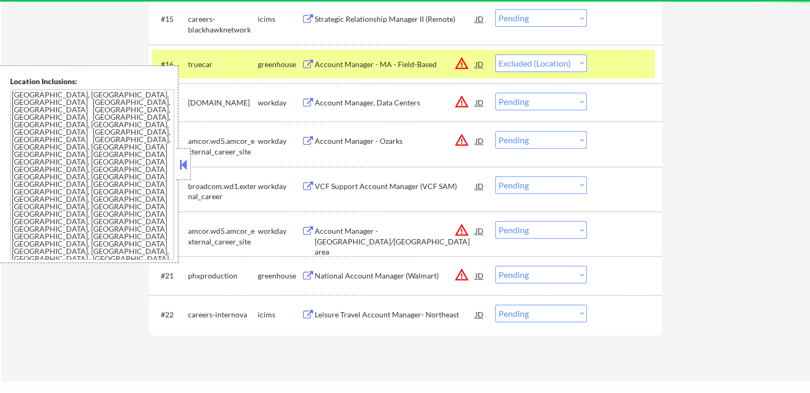
click at [404, 276] on div "National Account Manager (Walmart)" at bounding box center [395, 276] width 161 height 11
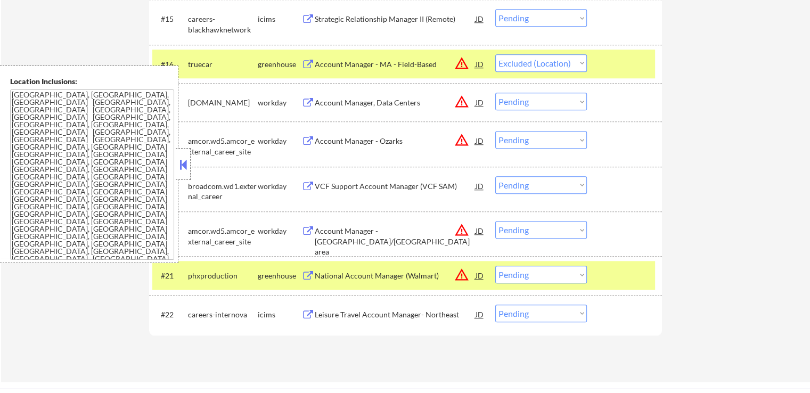
select select ""pending""
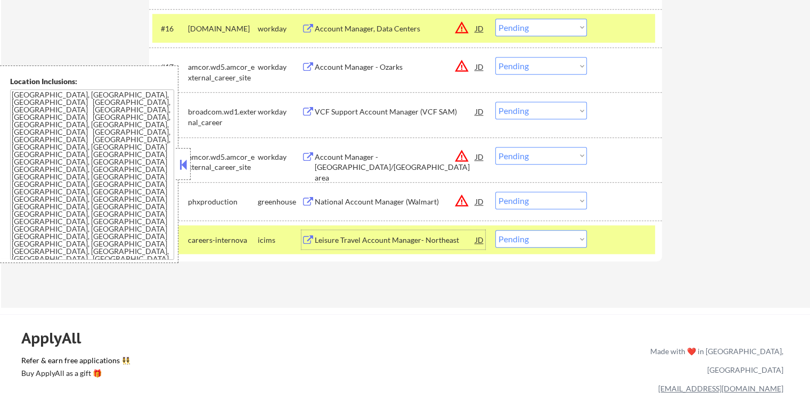
scroll to position [1012, 0]
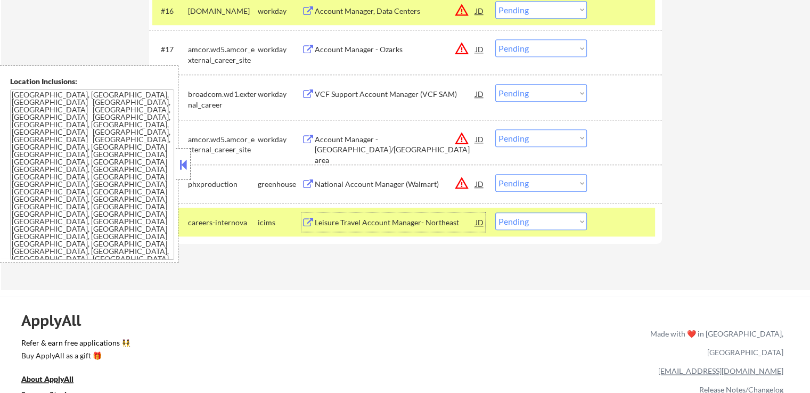
click at [543, 184] on select "Choose an option... Pending Applied Excluded (Questions) Excluded (Expired) Exc…" at bounding box center [541, 183] width 92 height 18
click at [495, 174] on select "Choose an option... Pending Applied Excluded (Questions) Excluded (Expired) Exc…" at bounding box center [541, 183] width 92 height 18
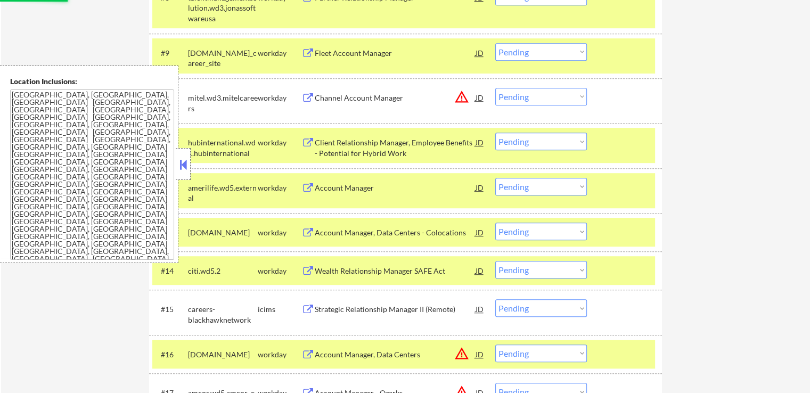
scroll to position [639, 0]
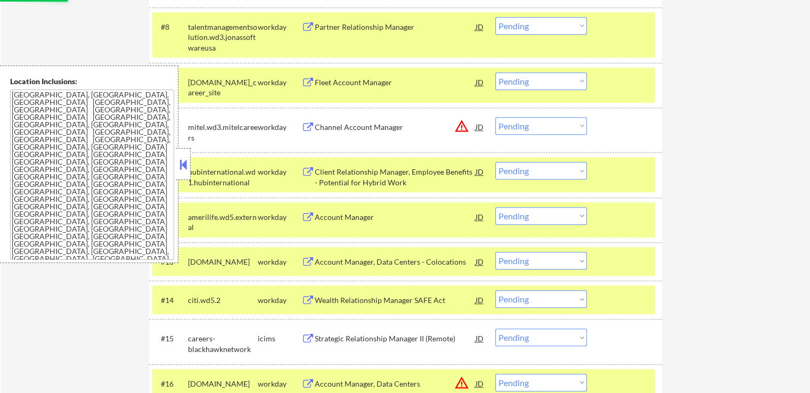
select select ""pending""
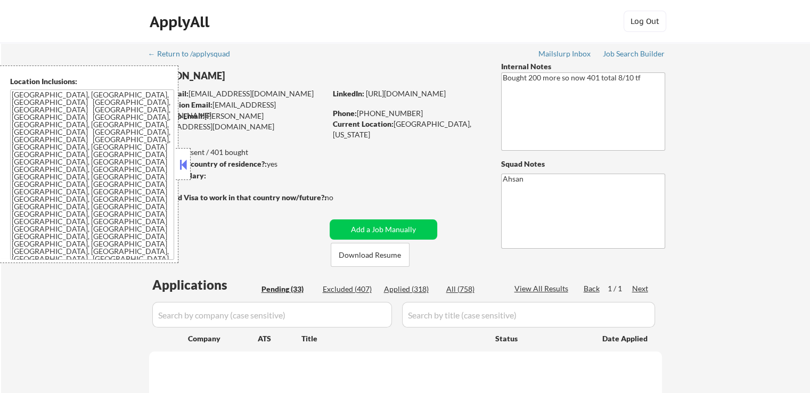
select select ""pending""
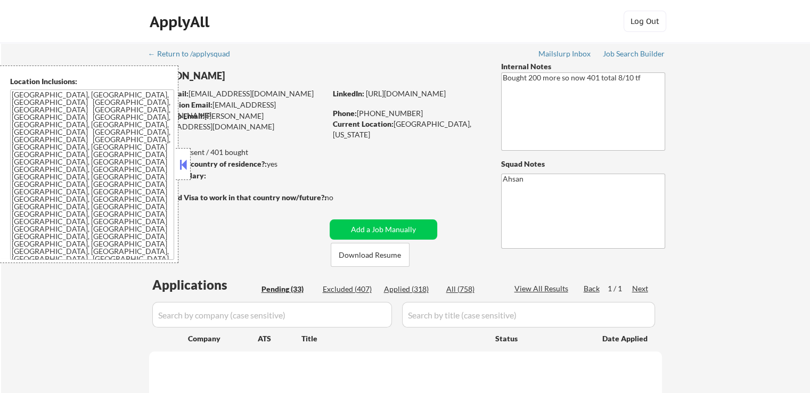
select select ""pending""
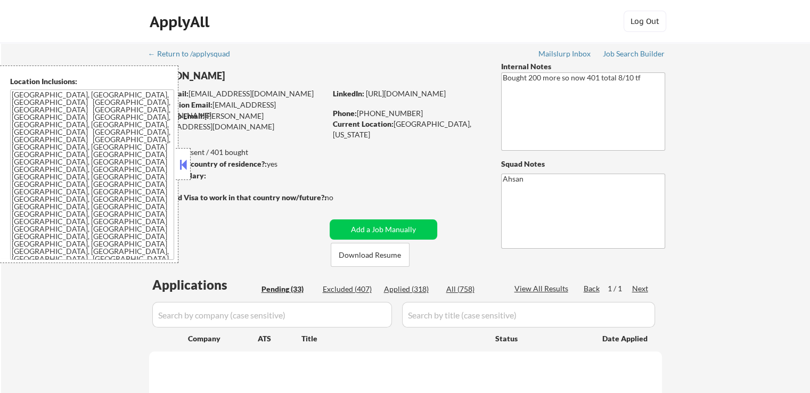
select select ""pending""
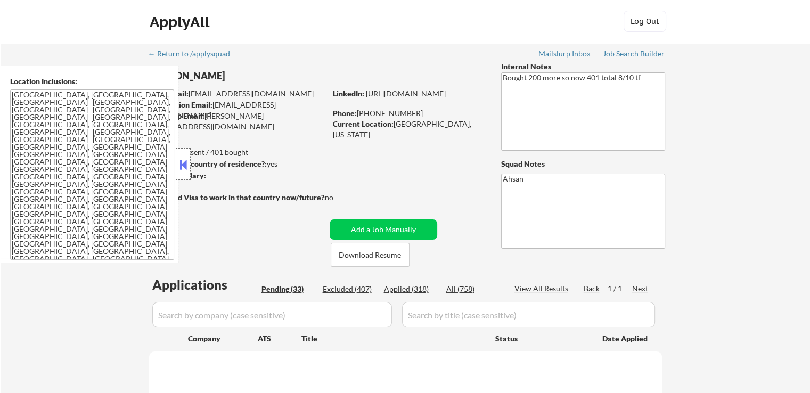
select select ""pending""
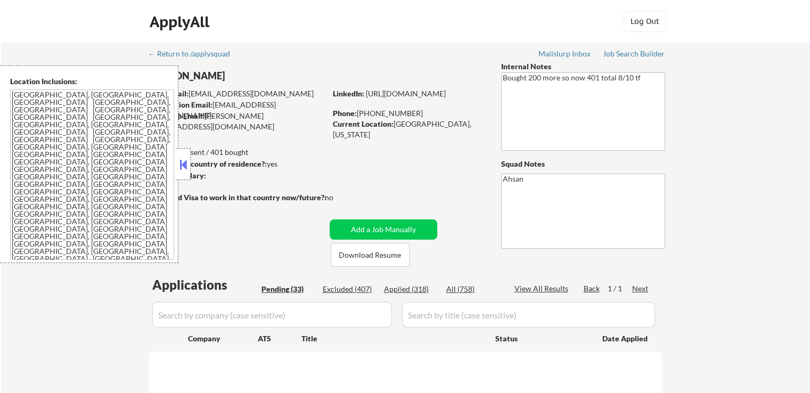
select select ""pending""
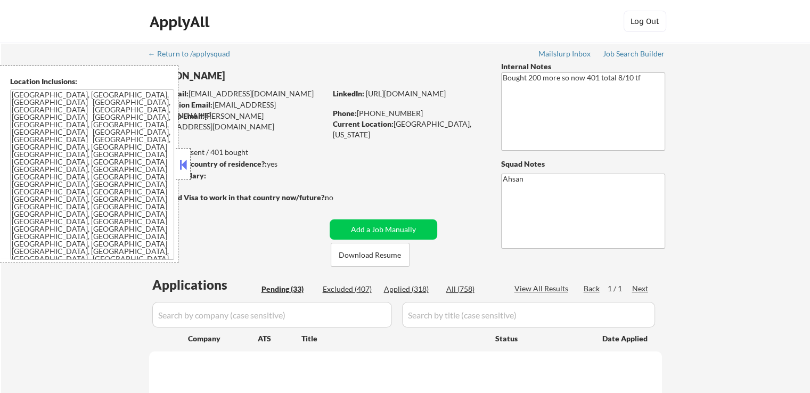
select select ""pending""
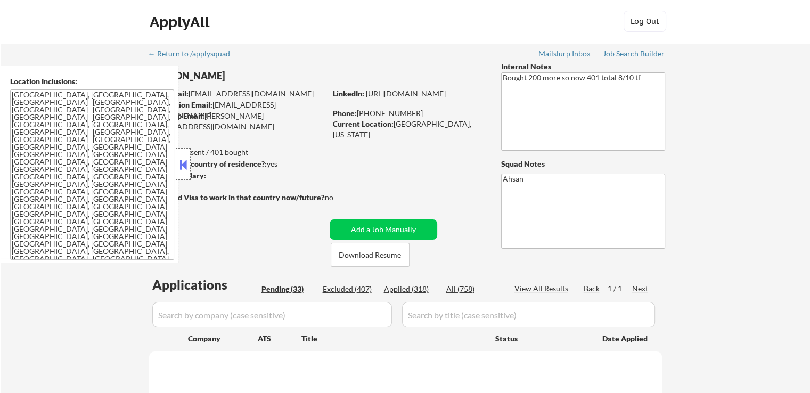
select select ""pending""
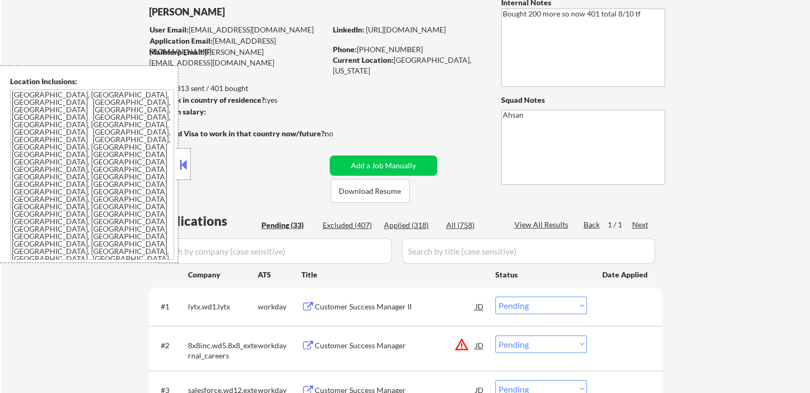
scroll to position [107, 0]
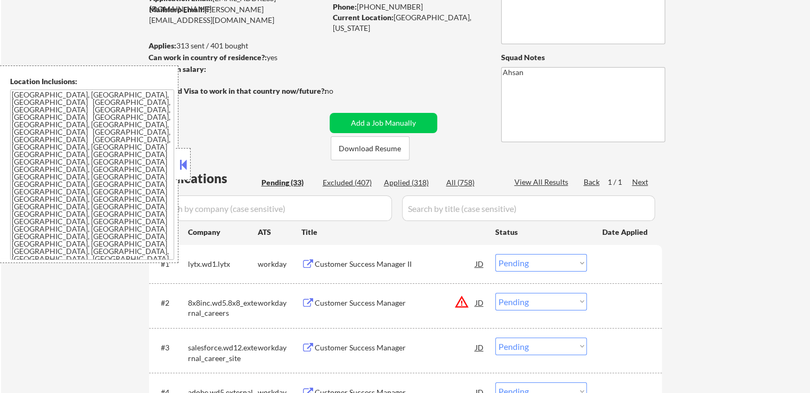
click at [185, 164] on button at bounding box center [183, 165] width 12 height 16
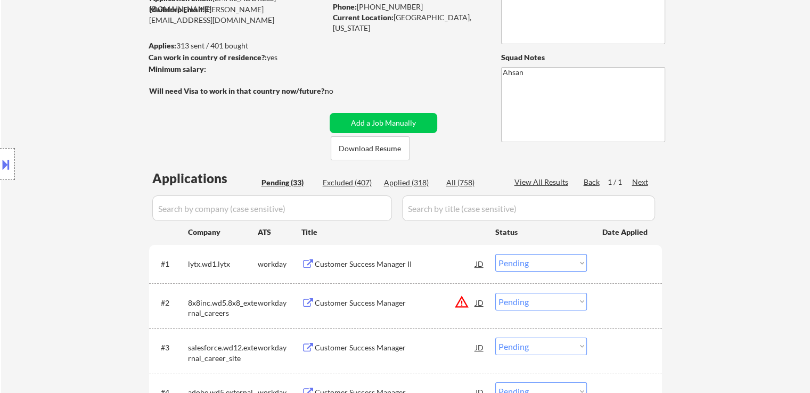
select select ""pending""
click at [411, 185] on div "Applied (319)" at bounding box center [410, 182] width 53 height 11
select select ""applied""
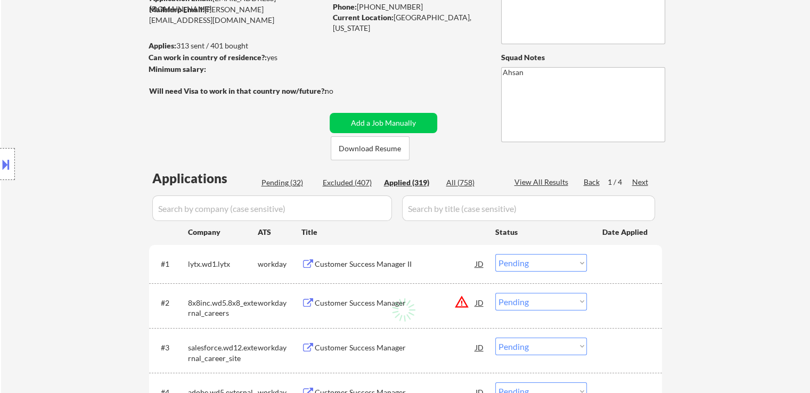
select select ""applied""
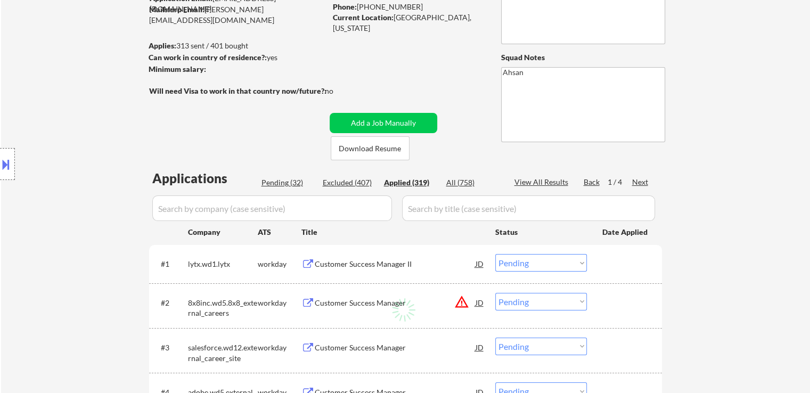
select select ""applied""
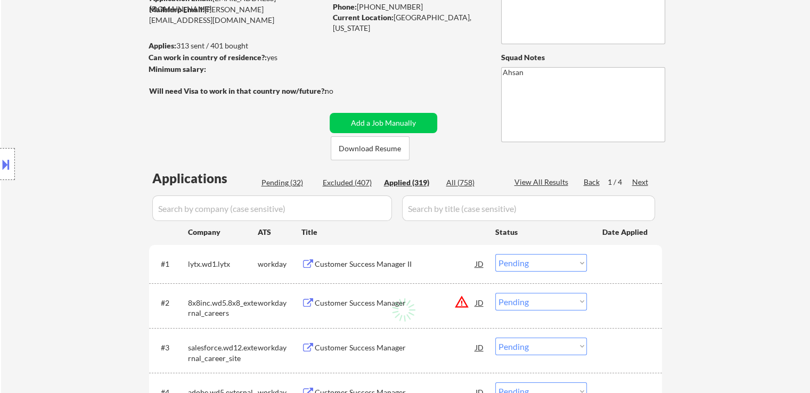
select select ""applied""
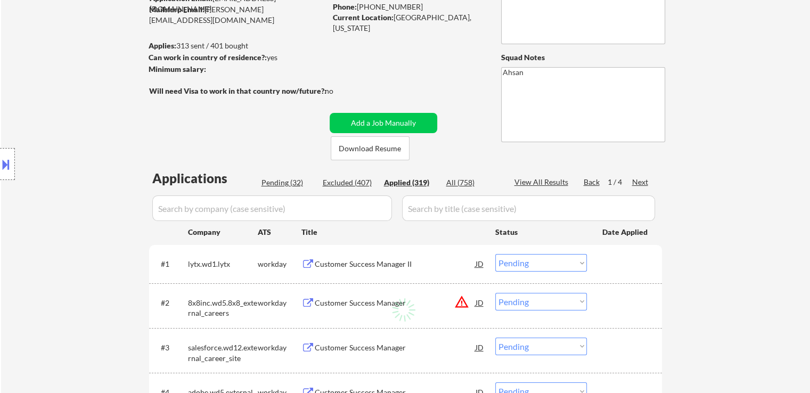
select select ""applied""
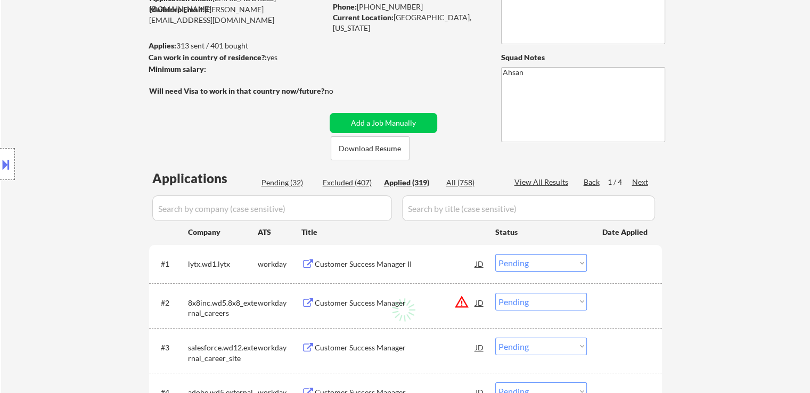
select select ""applied""
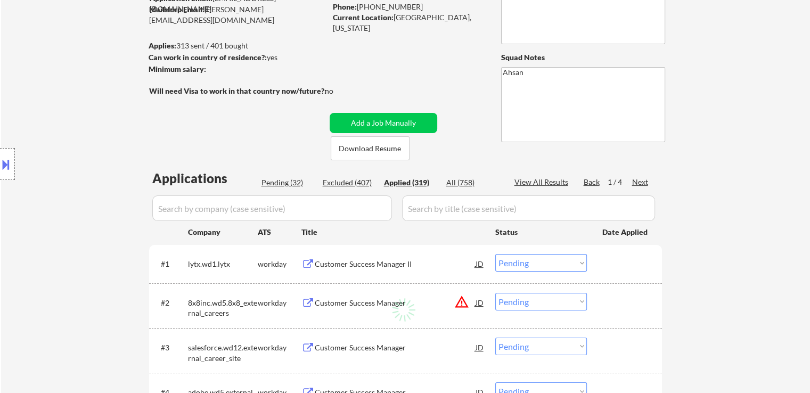
select select ""applied""
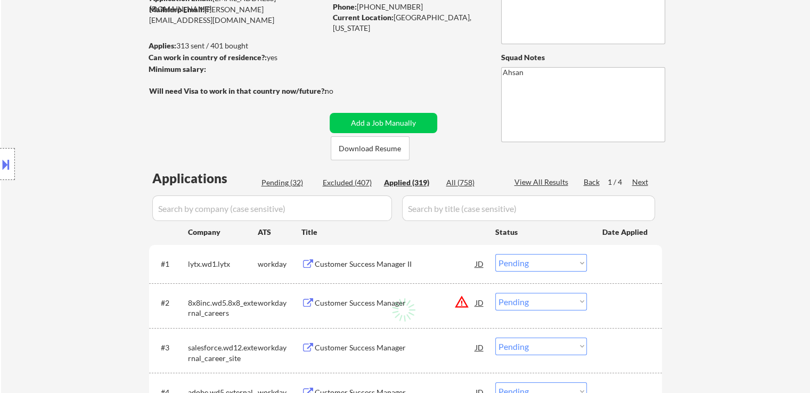
select select ""applied""
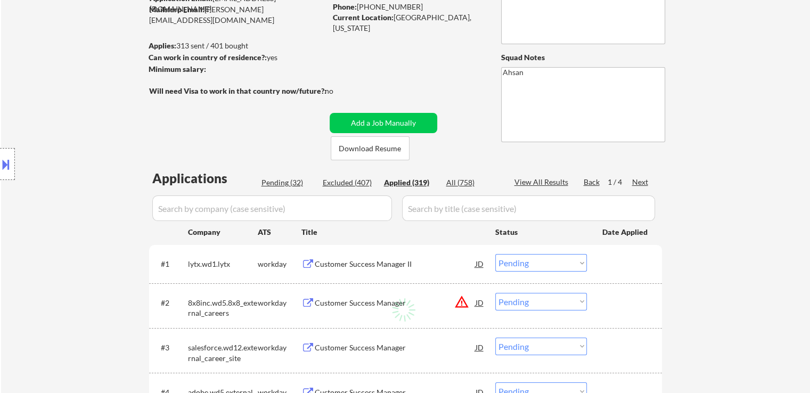
select select ""applied""
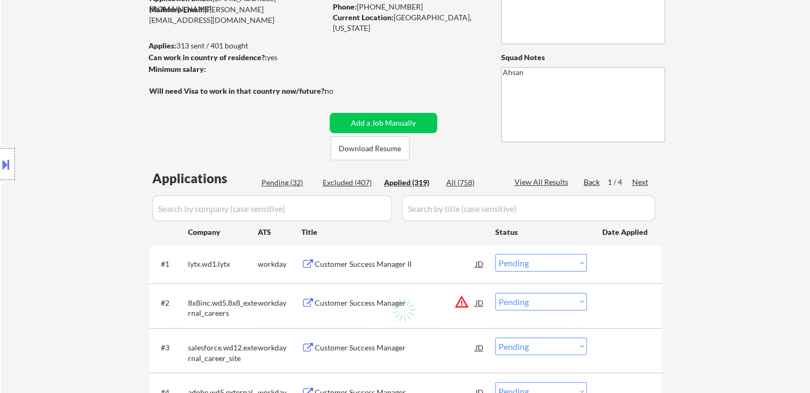
select select ""applied""
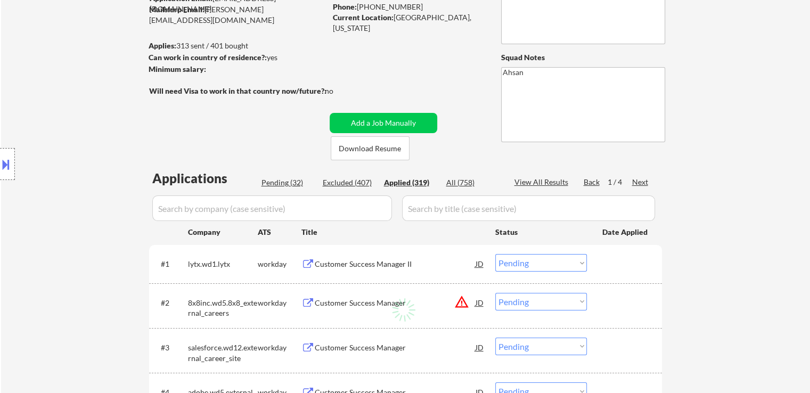
select select ""applied""
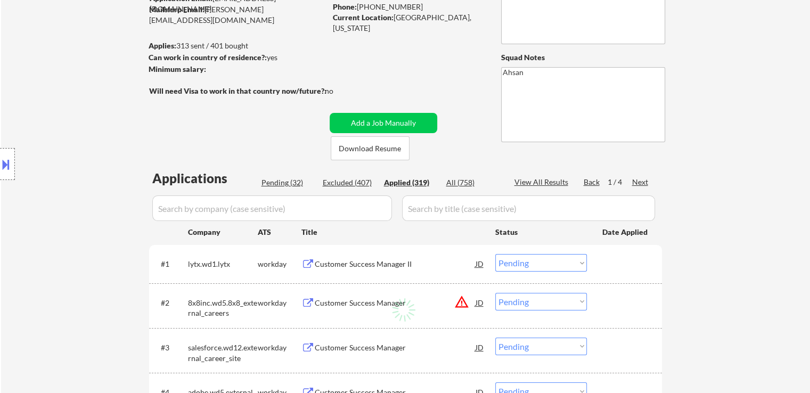
select select ""applied""
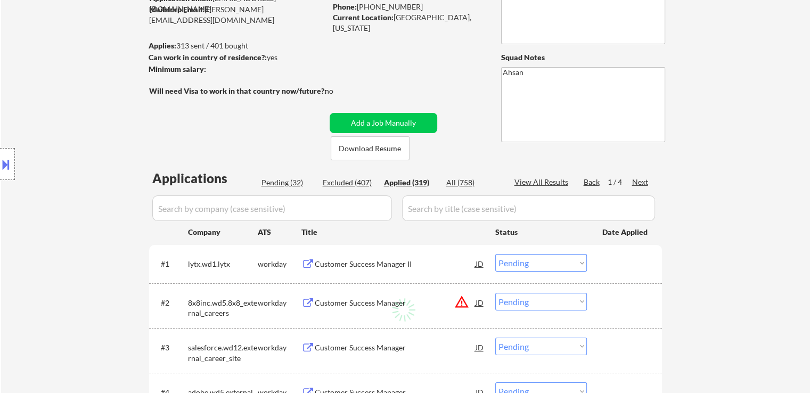
select select ""applied""
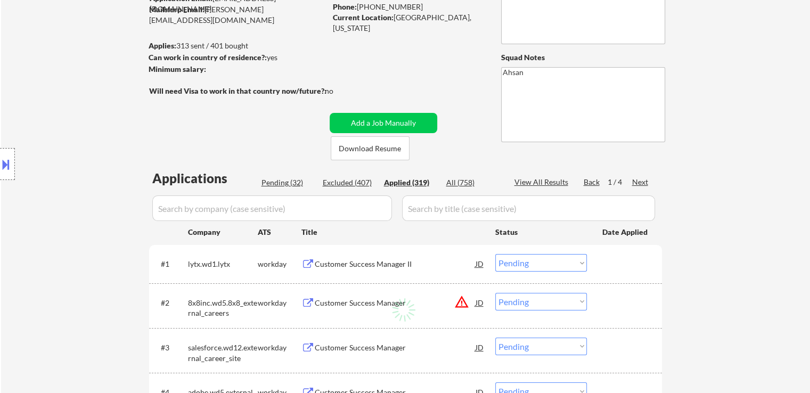
select select ""applied""
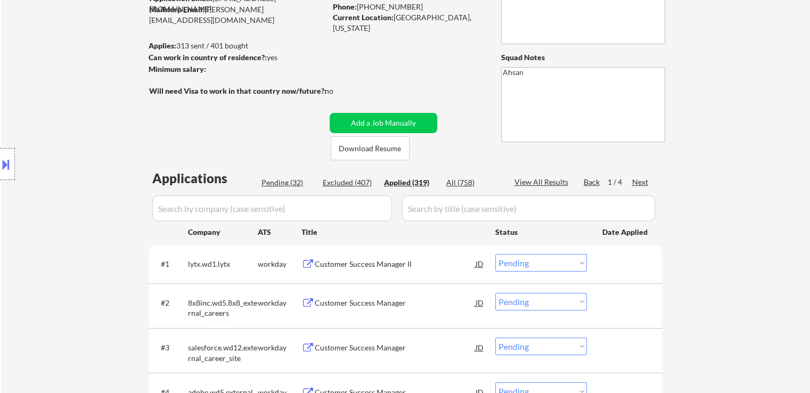
select select ""applied""
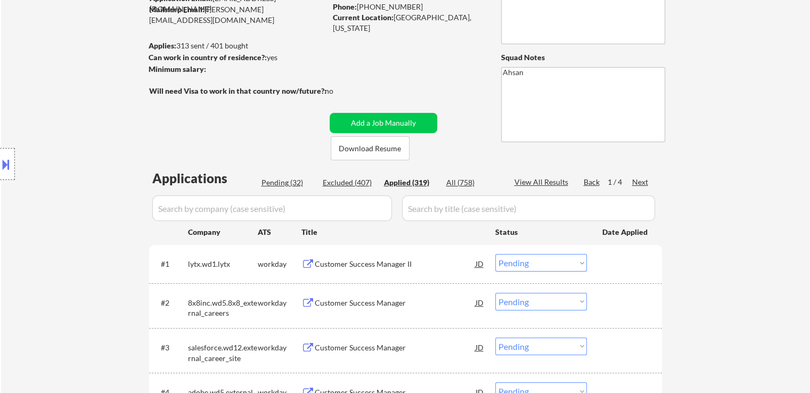
select select ""applied""
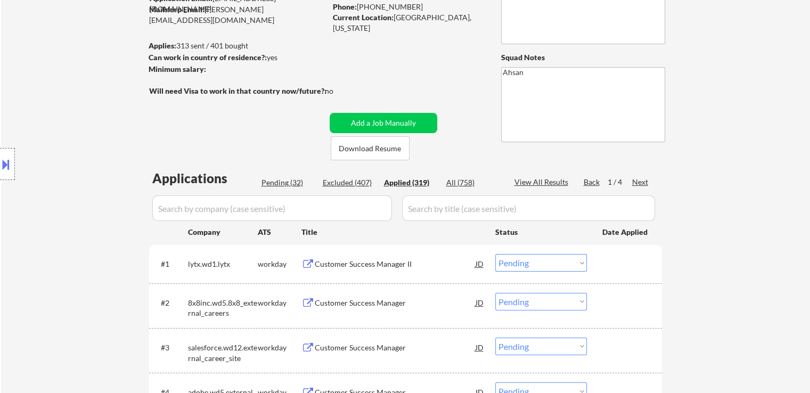
select select ""applied""
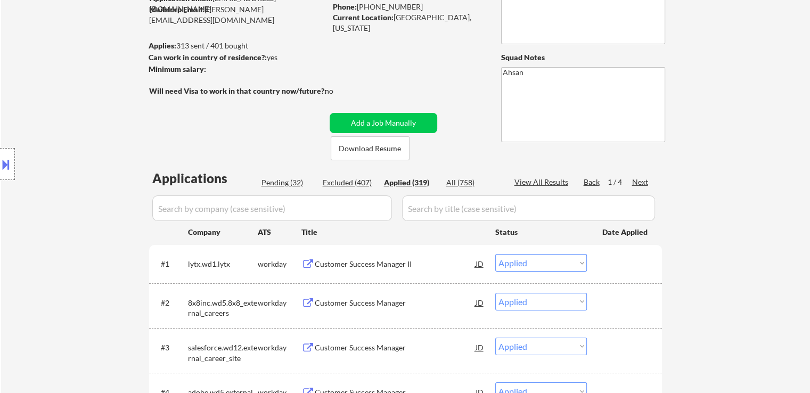
select select ""applied""
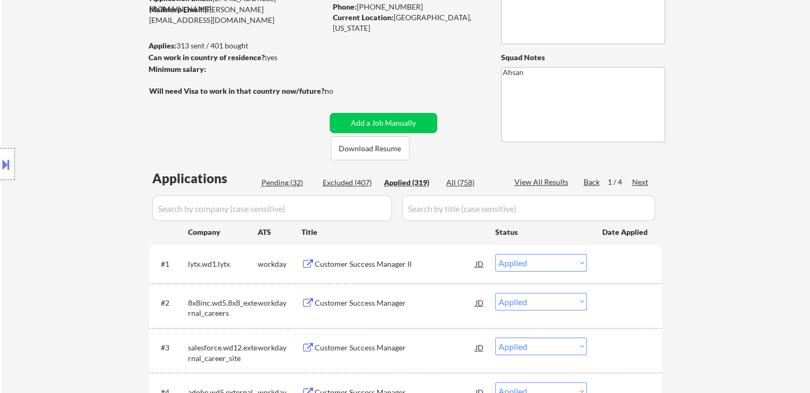
select select ""applied""
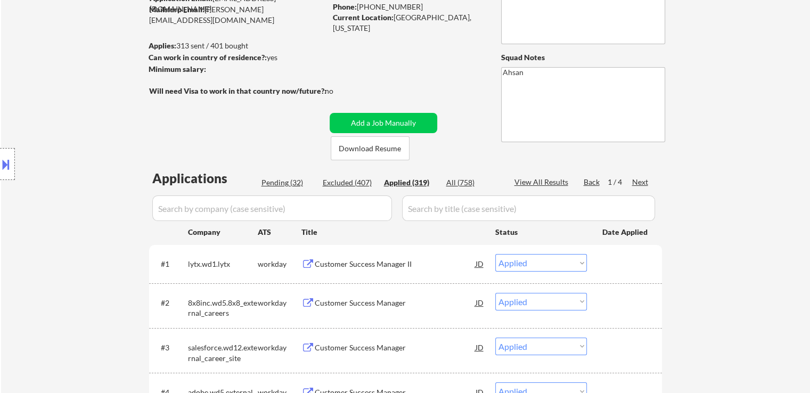
select select ""applied""
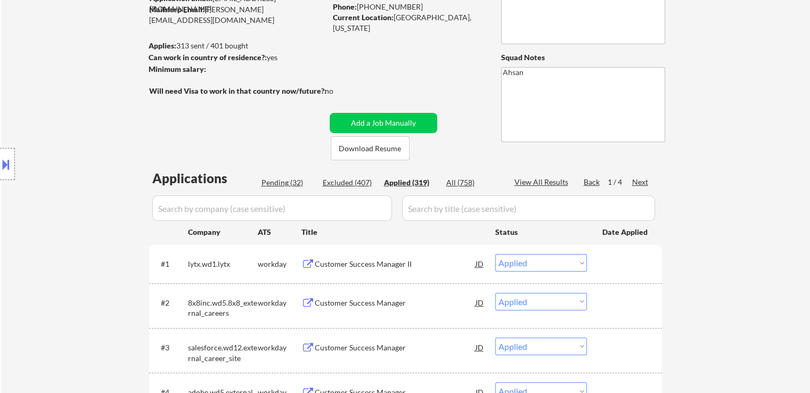
select select ""applied""
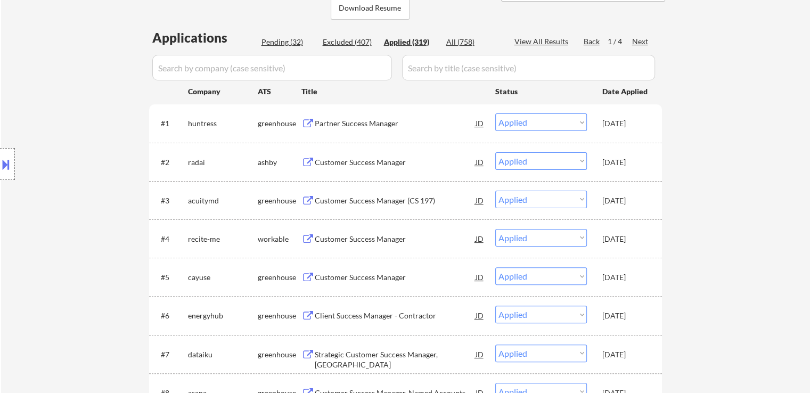
scroll to position [266, 0]
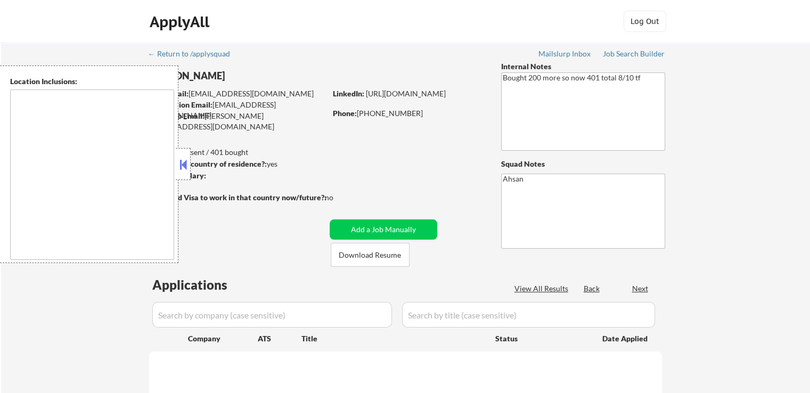
type textarea "[GEOGRAPHIC_DATA], [GEOGRAPHIC_DATA], [GEOGRAPHIC_DATA] [GEOGRAPHIC_DATA], [GEO…"
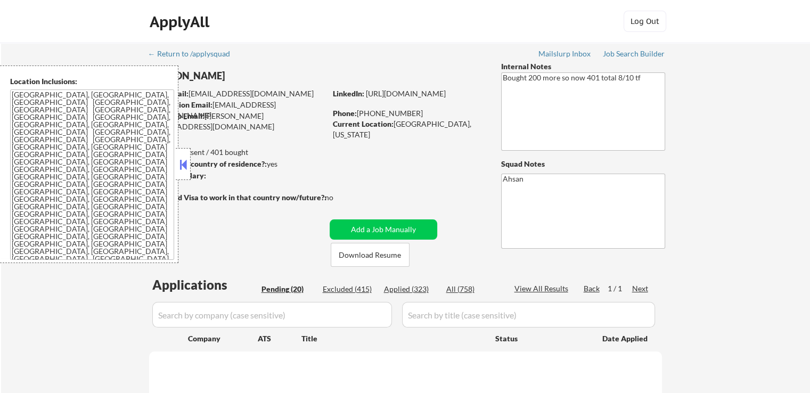
select select ""pending""
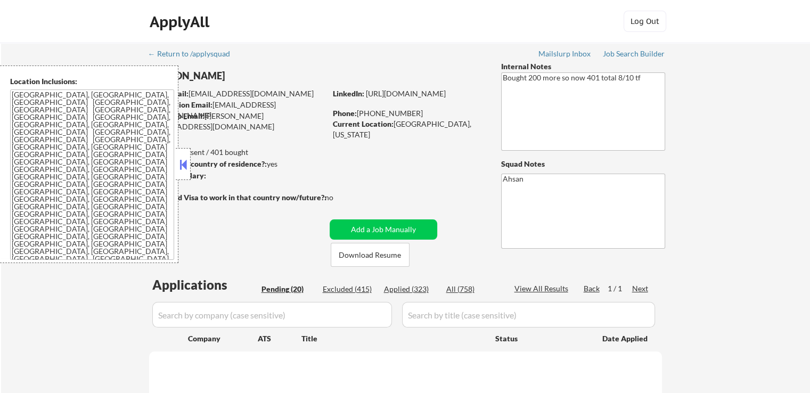
select select ""pending""
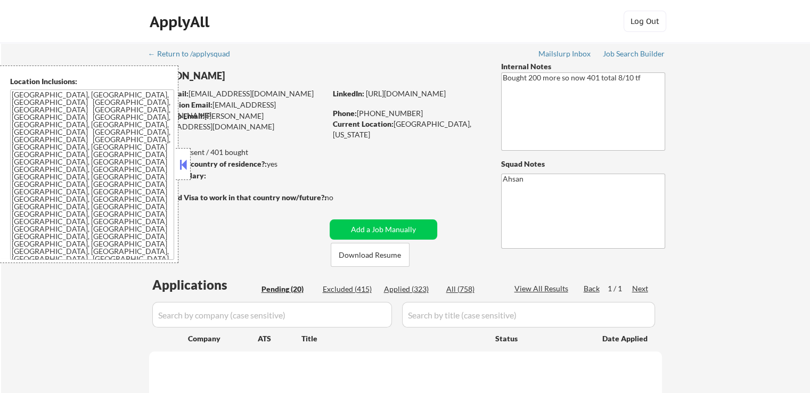
select select ""pending""
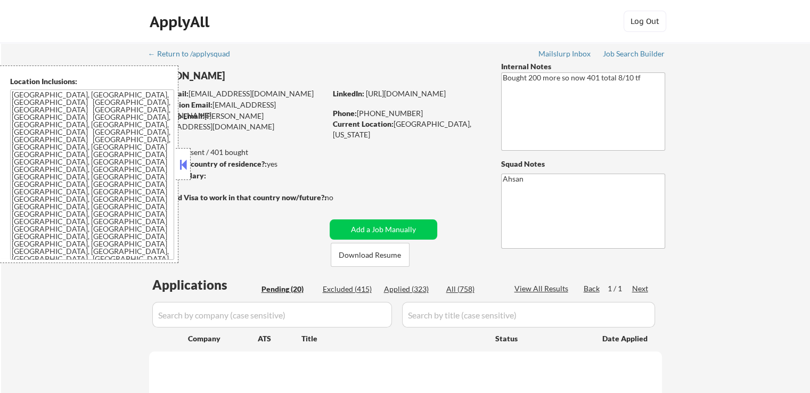
select select ""pending""
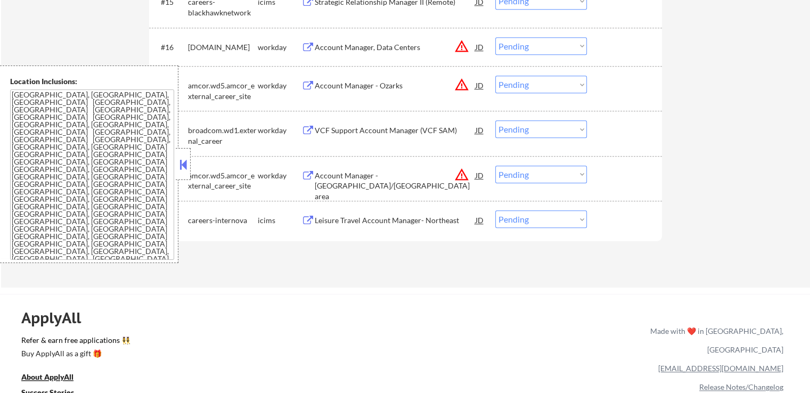
scroll to position [959, 0]
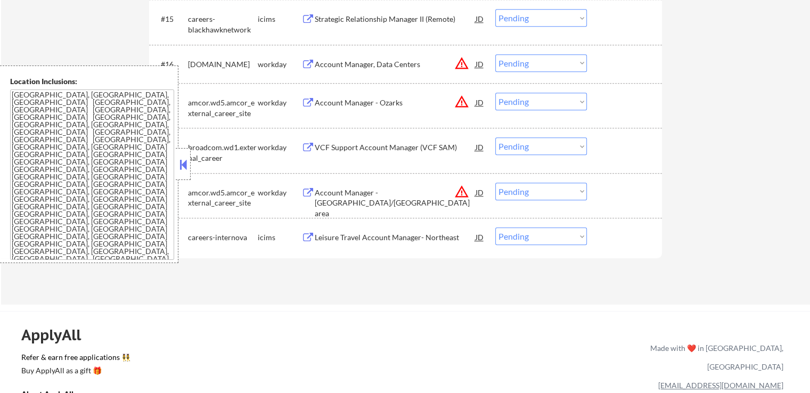
click at [189, 160] on div at bounding box center [183, 164] width 15 height 32
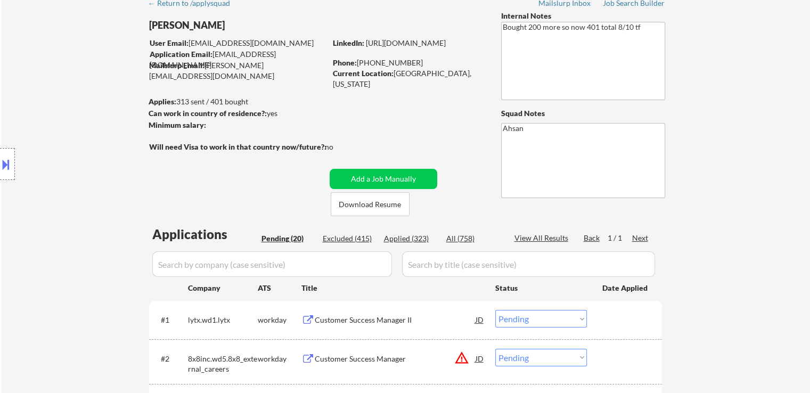
scroll to position [53, 0]
